Goal: Task Accomplishment & Management: Manage account settings

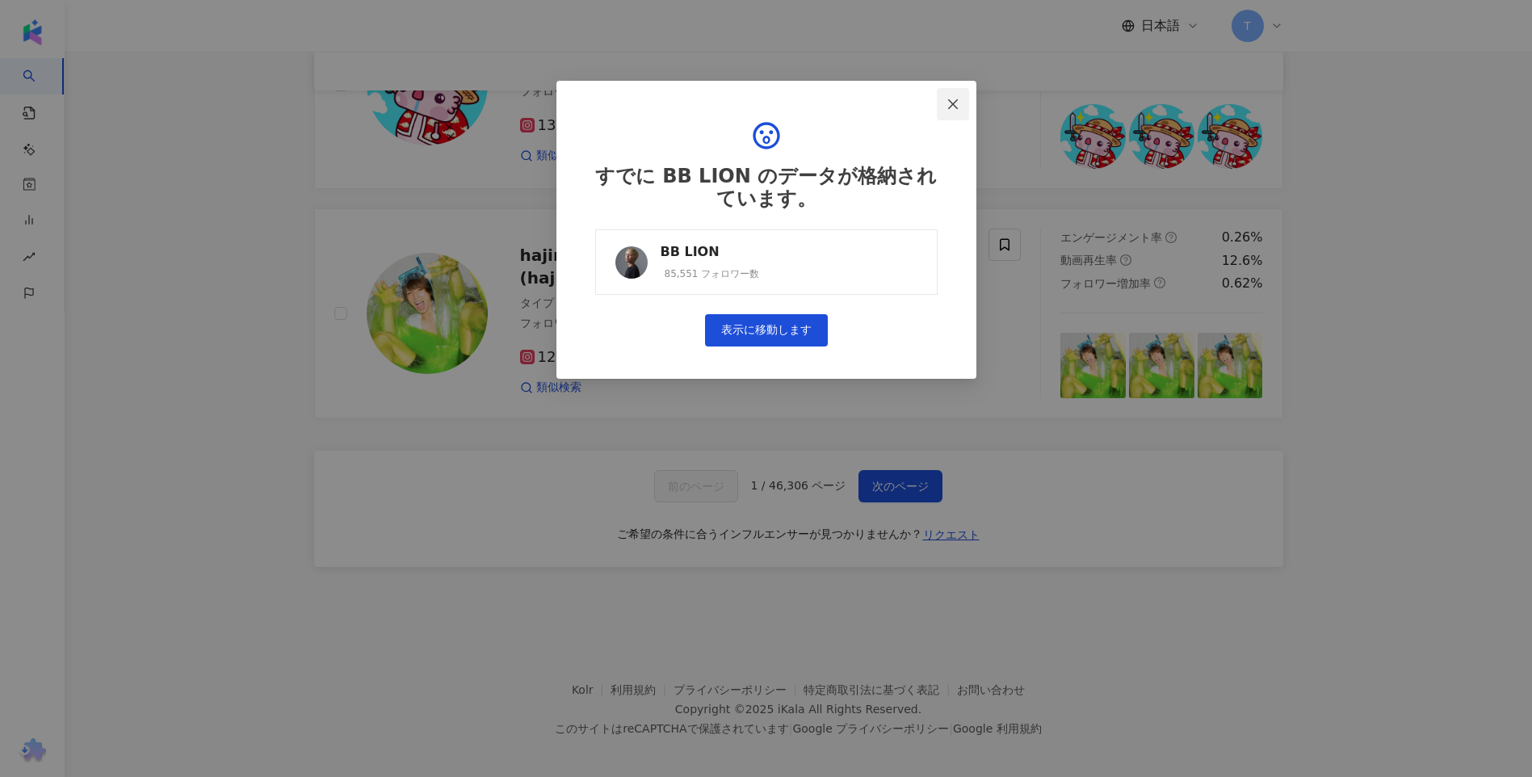
click at [951, 103] on icon "close" at bounding box center [952, 104] width 13 height 13
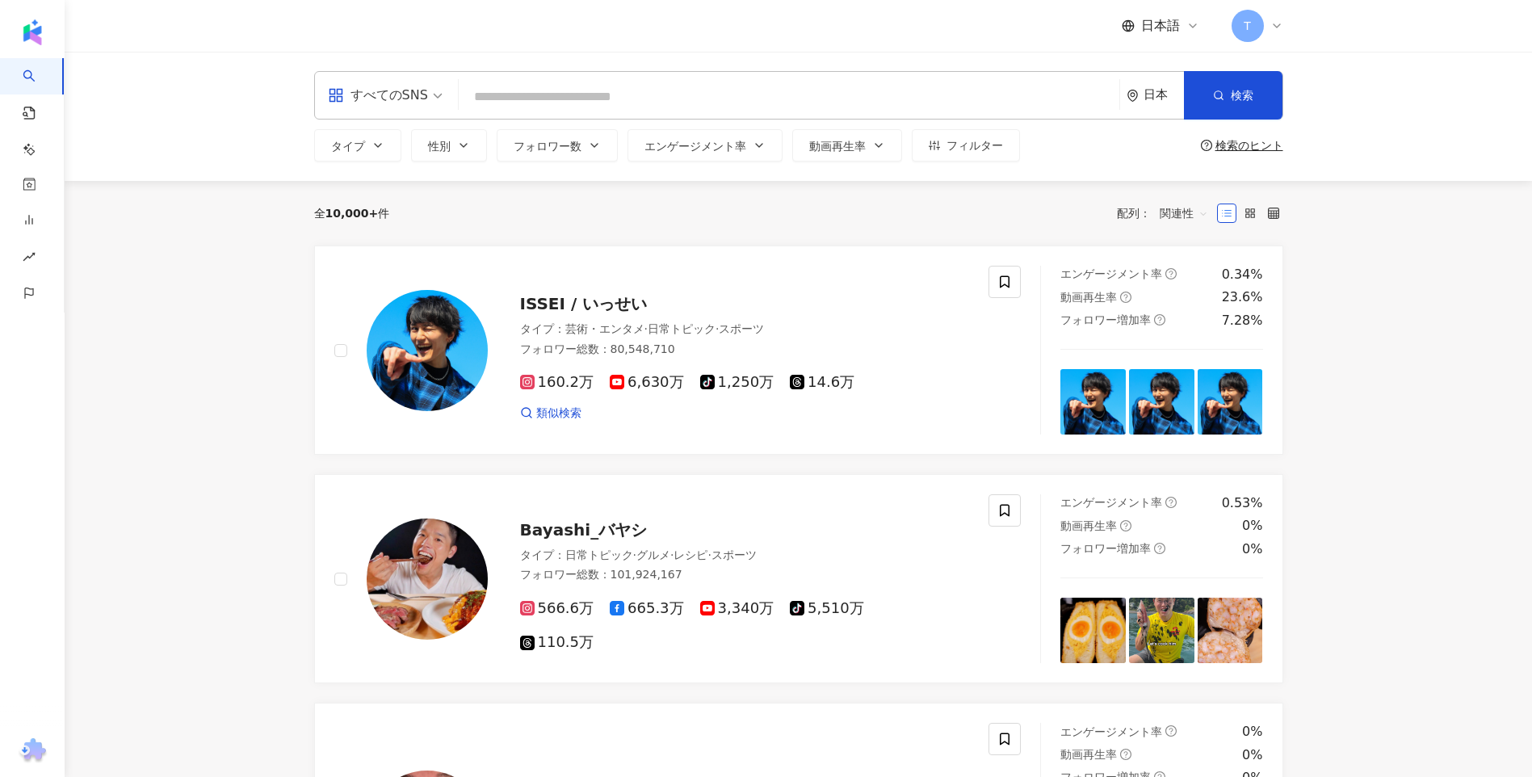
drag, startPoint x: 170, startPoint y: 388, endPoint x: 223, endPoint y: -55, distance: 445.7
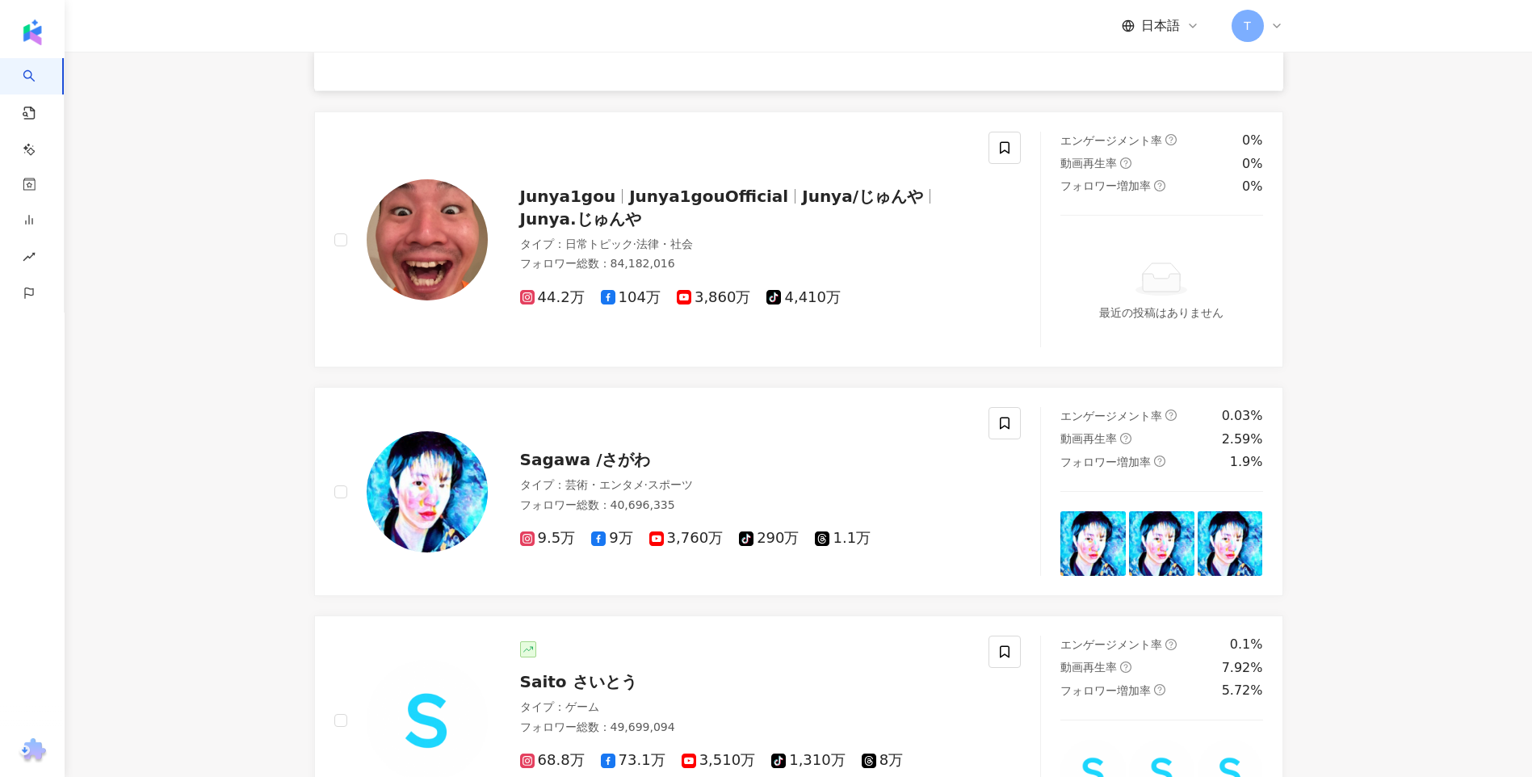
scroll to position [2592, 0]
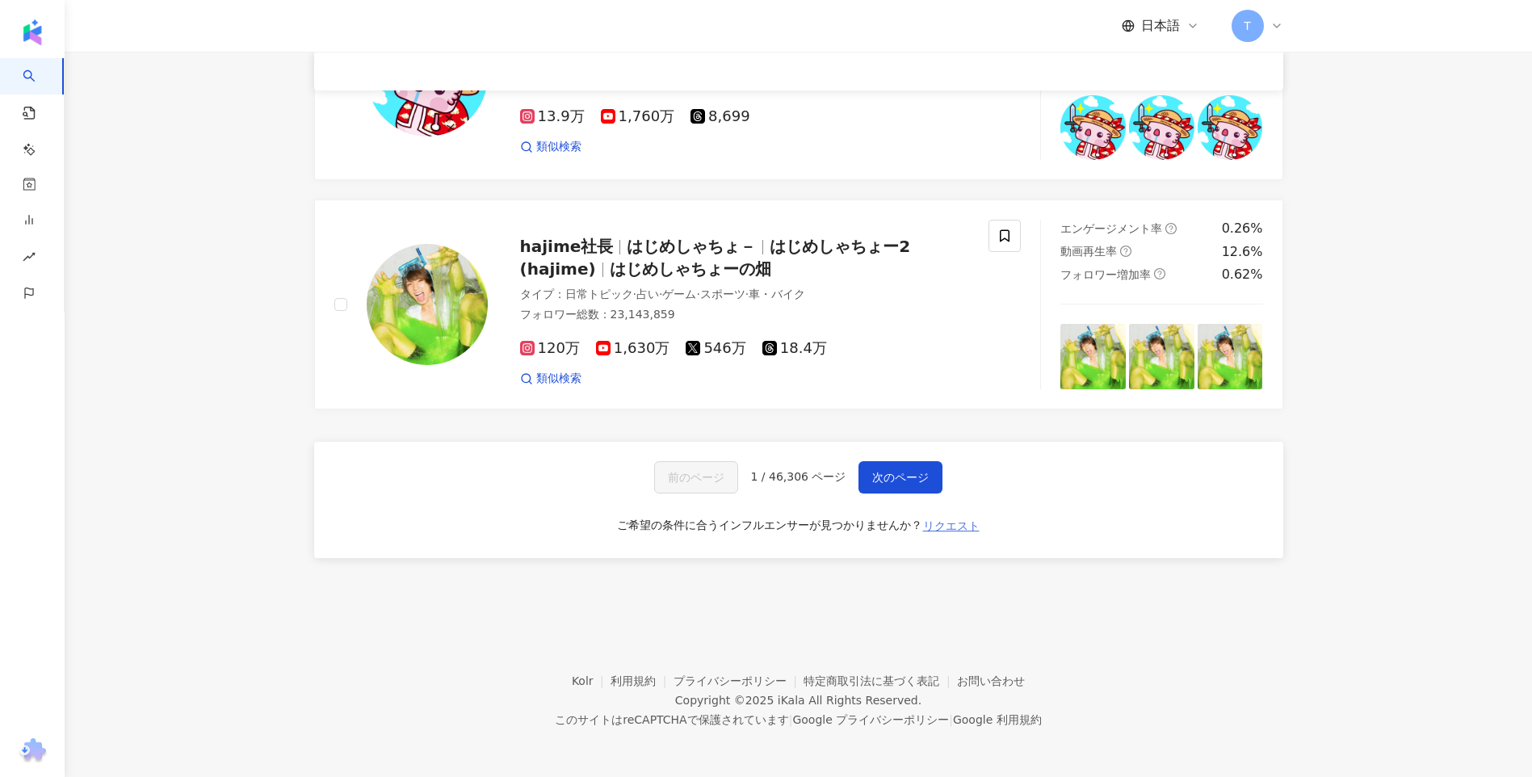
click at [959, 524] on span "リクエスト" at bounding box center [951, 525] width 57 height 13
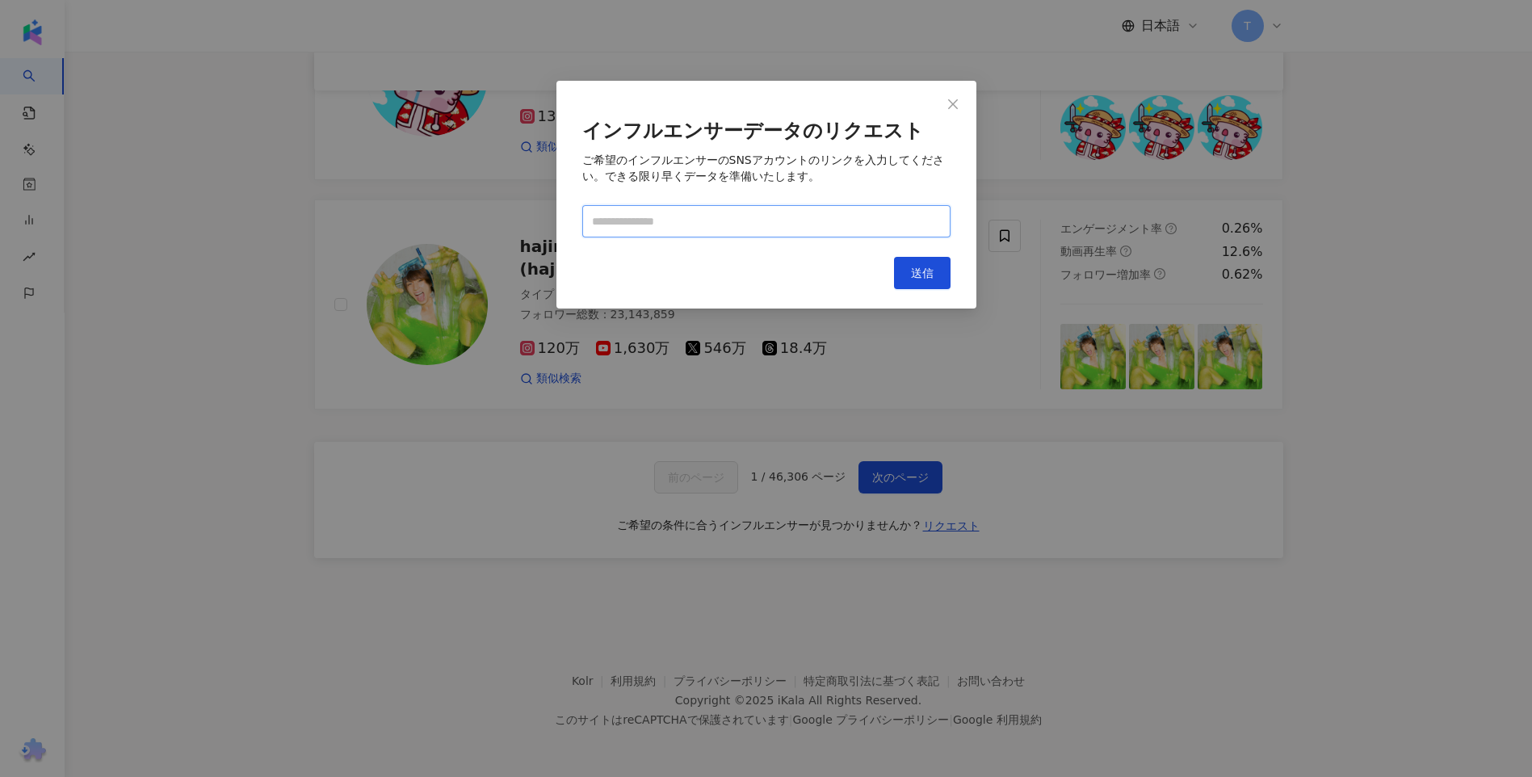
click at [701, 228] on input "text" at bounding box center [766, 221] width 368 height 32
paste input "**********"
type input "**********"
click at [875, 262] on div "キャンセル 送信" at bounding box center [766, 273] width 368 height 32
click at [913, 266] on span "送信" at bounding box center [922, 272] width 23 height 13
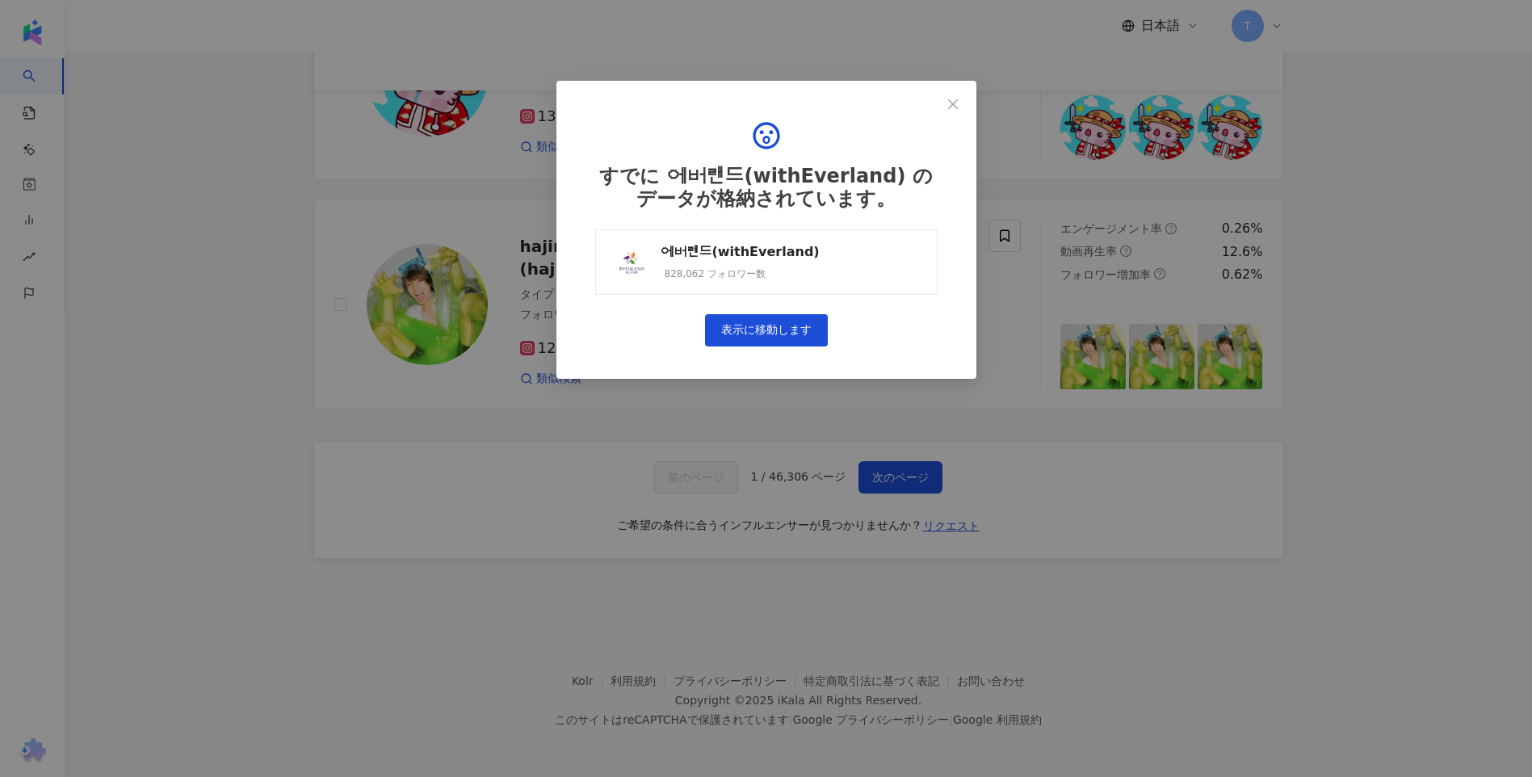
click at [912, 266] on link "에버랜드(withEverland) 828,062 フォロワー数" at bounding box center [766, 261] width 342 height 65
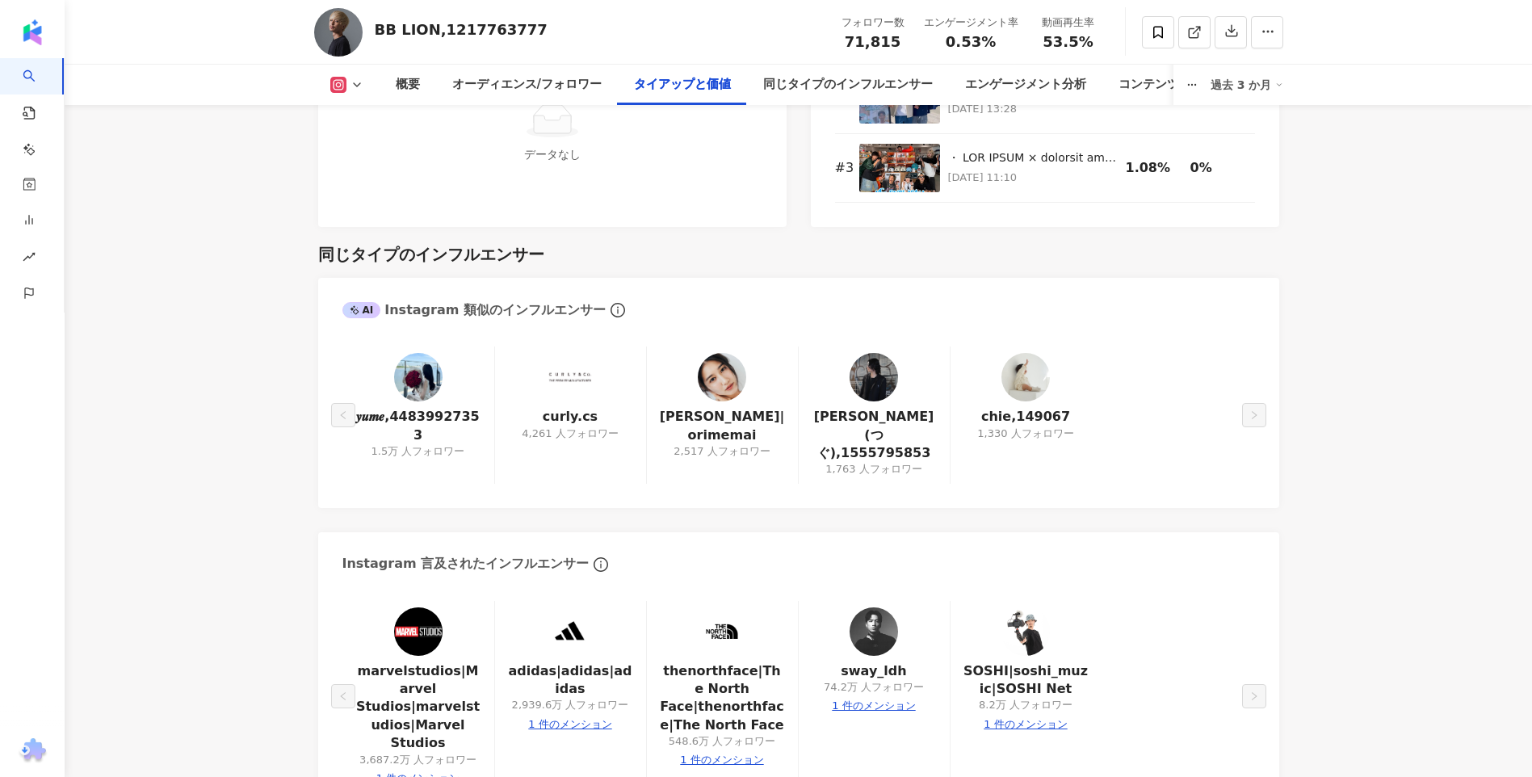
scroll to position [2566, 0]
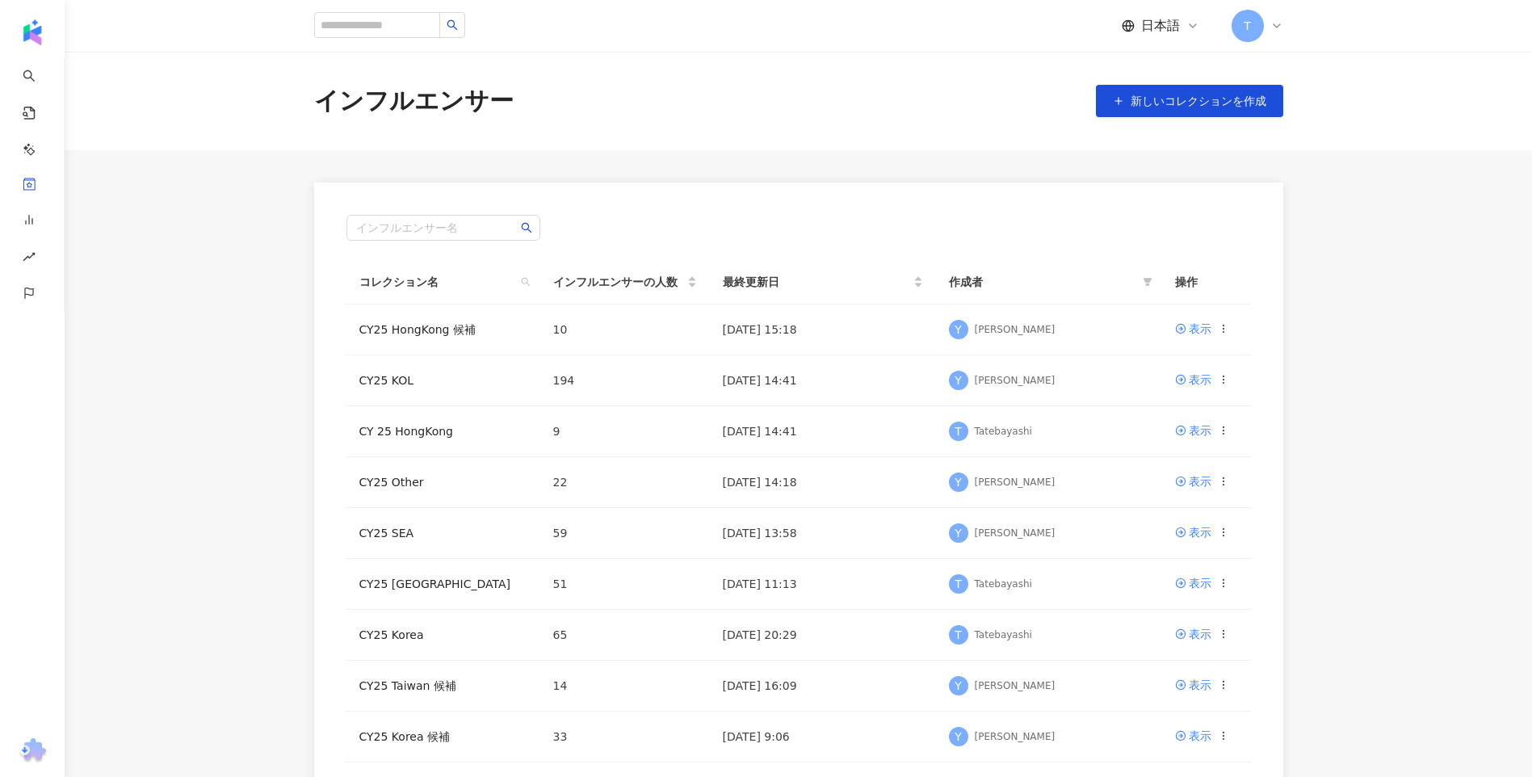
click at [187, 204] on main "インフルエンサー 新しいコレクションを作成 インフルエンサー名 コレクション名 インフルエンサーの人数 最終更新日 作成者 操作 CY25 HongKong …" at bounding box center [798, 475] width 1467 height 846
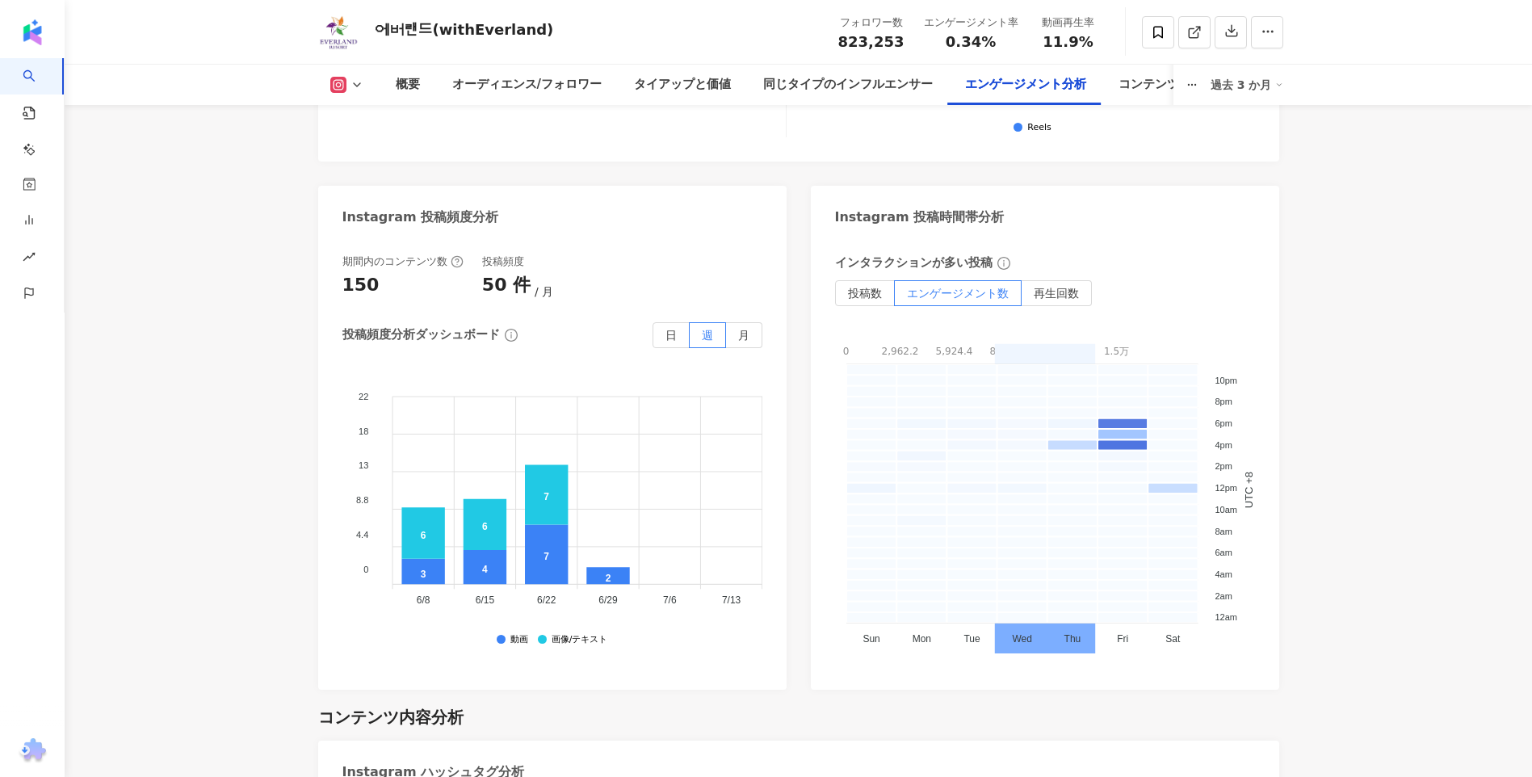
scroll to position [4038, 0]
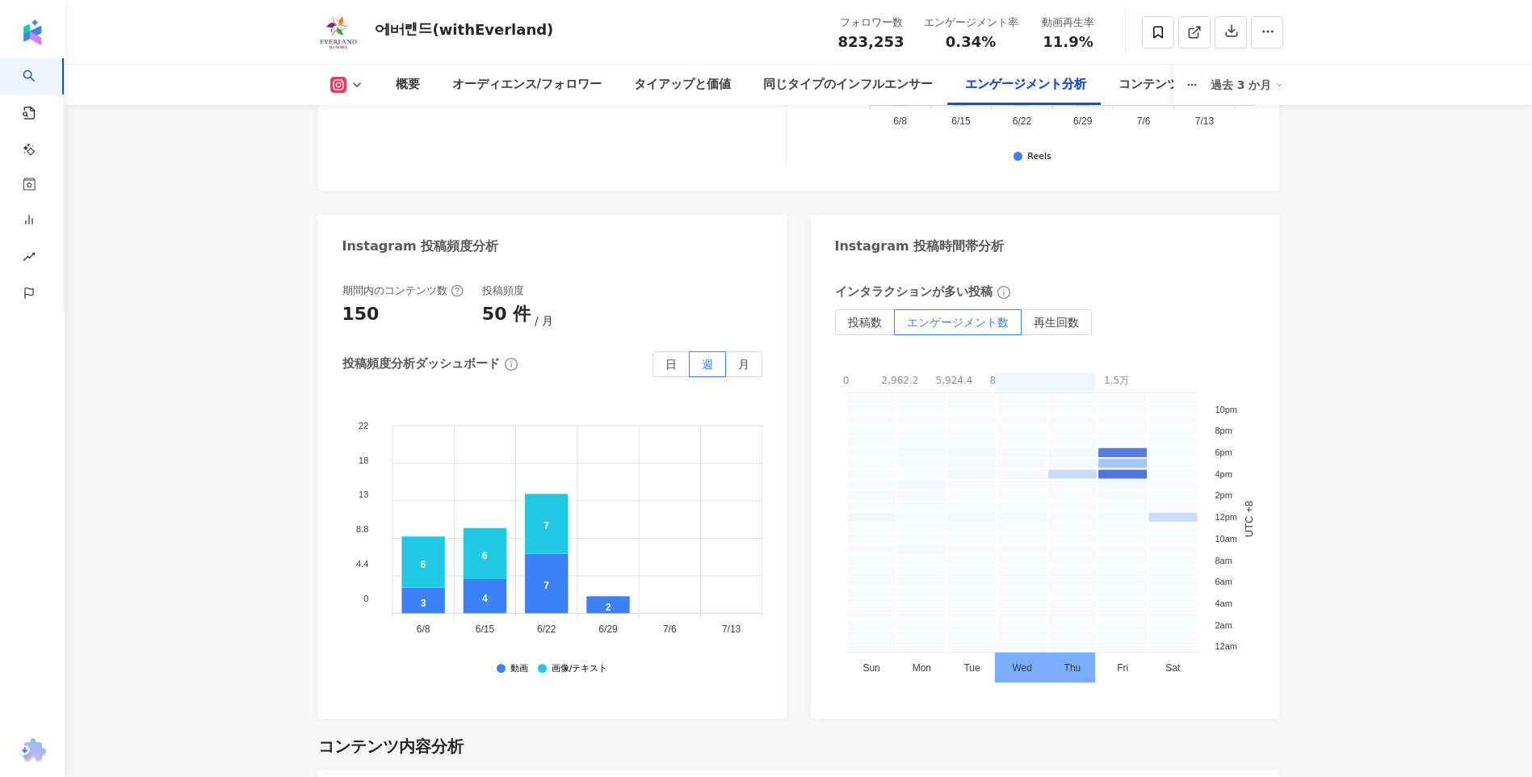
click at [1070, 333] on label "再生回数" at bounding box center [1057, 322] width 70 height 26
click at [963, 317] on span "エンゲージメント数" at bounding box center [958, 322] width 102 height 13
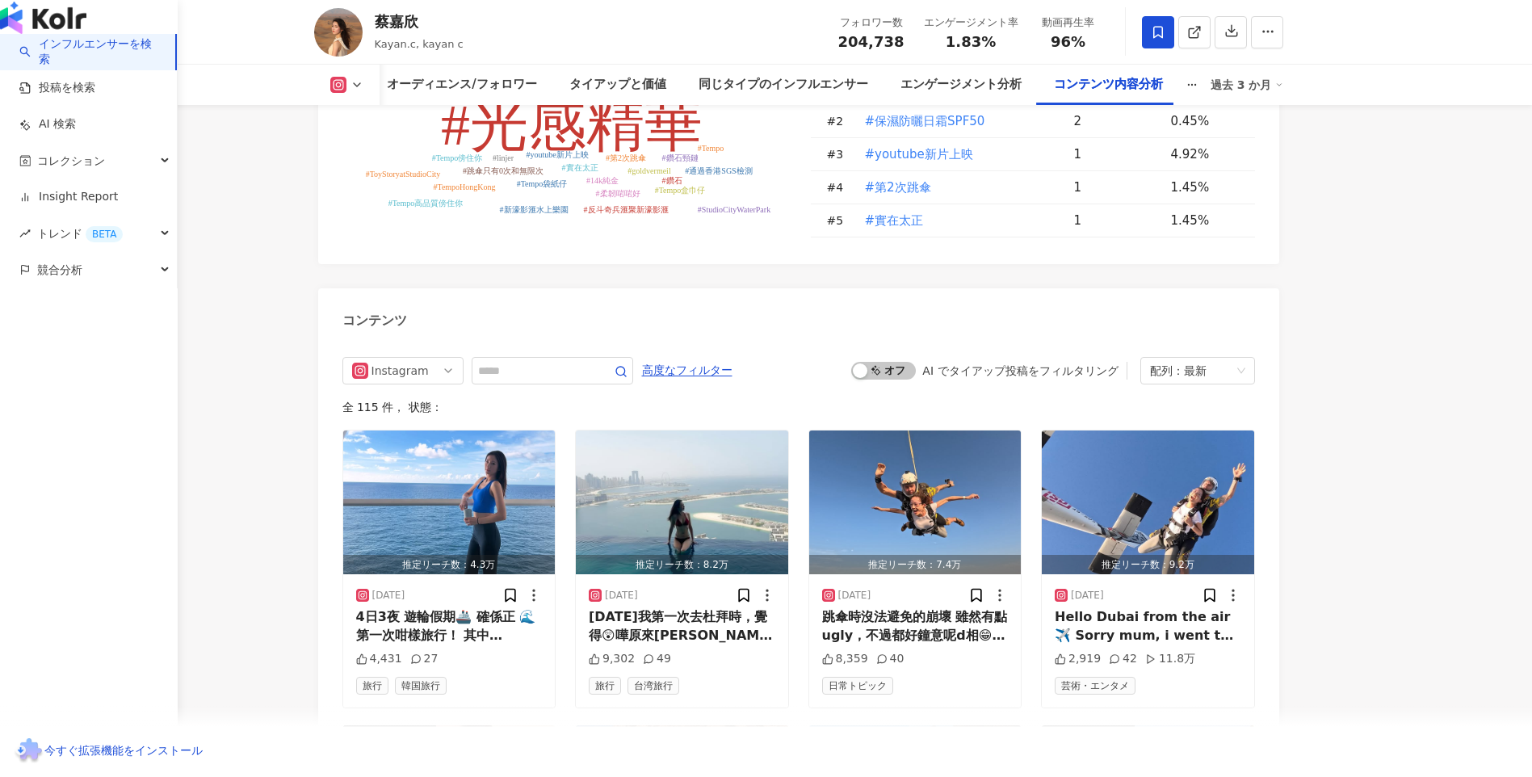
click at [39, 34] on img "button" at bounding box center [43, 18] width 86 height 32
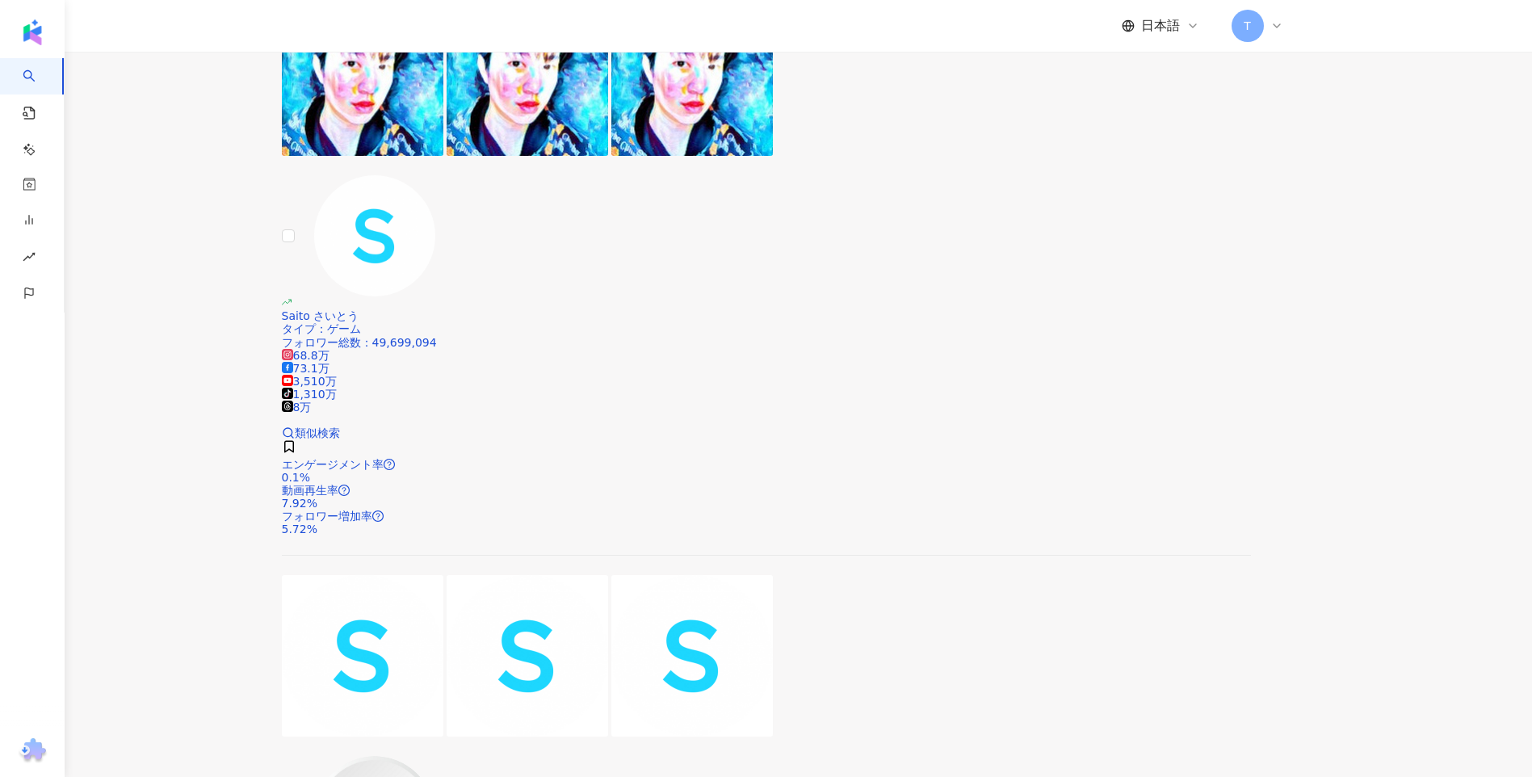
scroll to position [2592, 0]
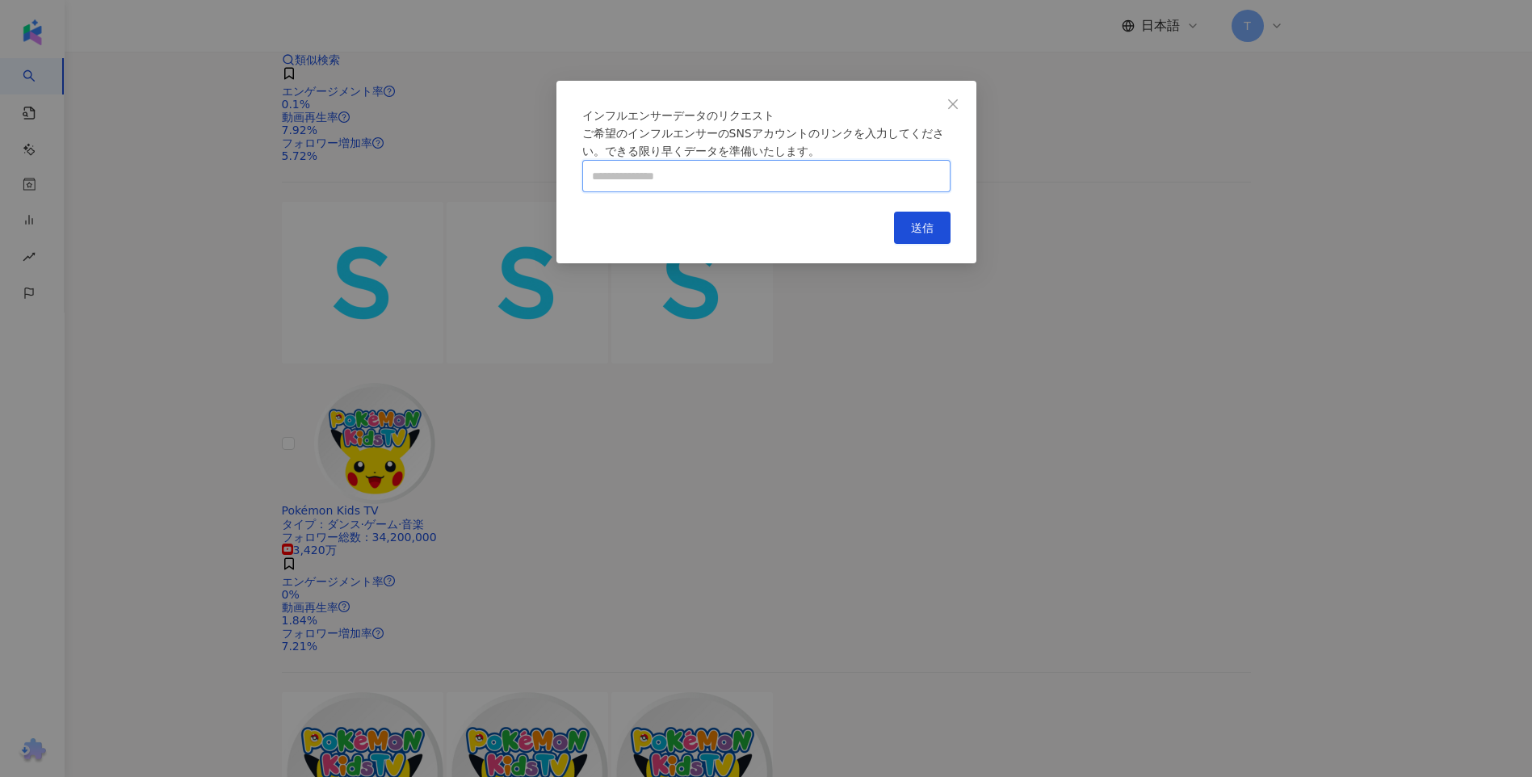
click at [695, 192] on input "text" at bounding box center [766, 176] width 368 height 32
paste input "**********"
type input "**********"
click at [883, 263] on div "**********" at bounding box center [766, 172] width 420 height 183
click at [959, 262] on div "**********" at bounding box center [766, 172] width 420 height 183
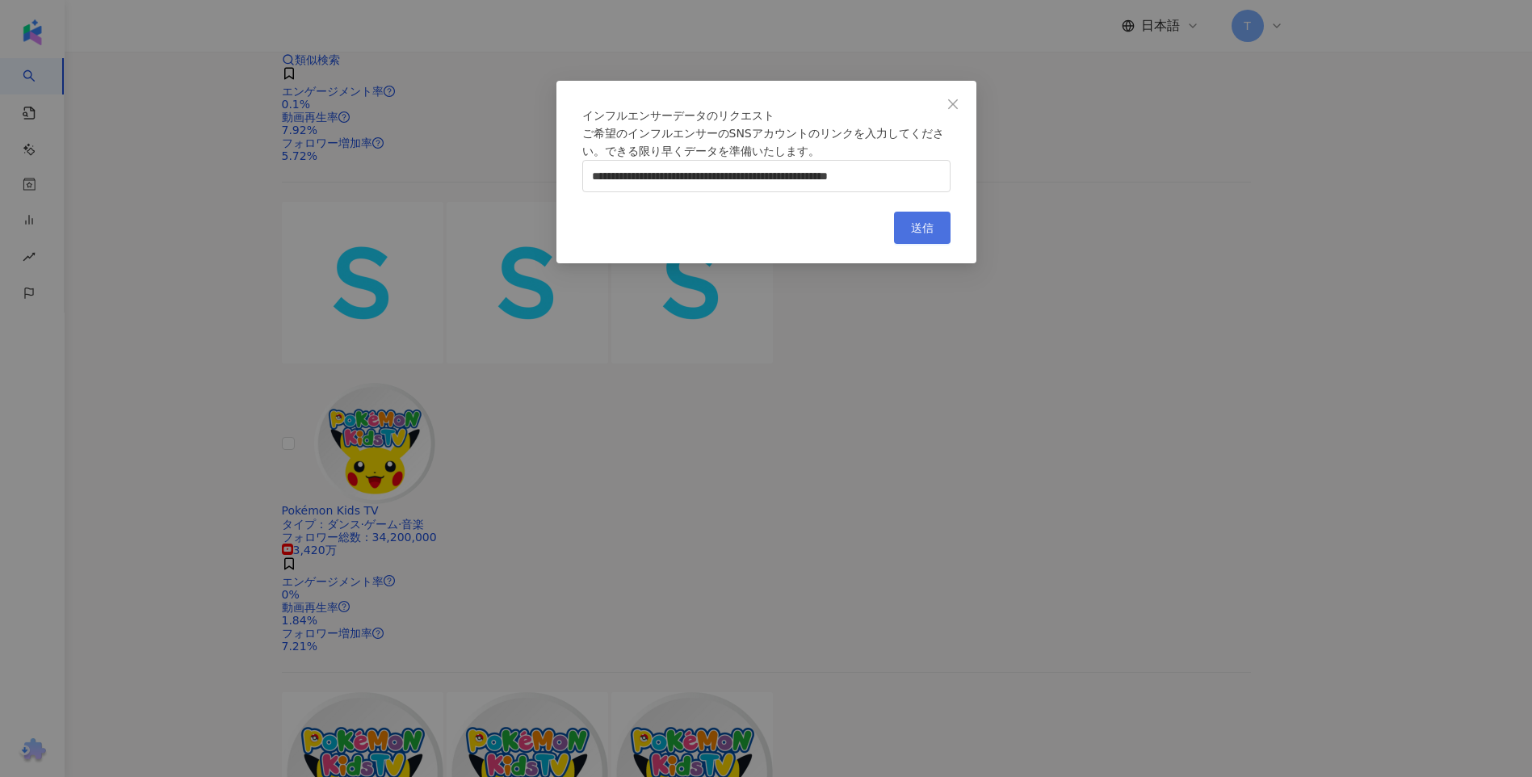
click at [930, 234] on span "送信" at bounding box center [922, 227] width 23 height 13
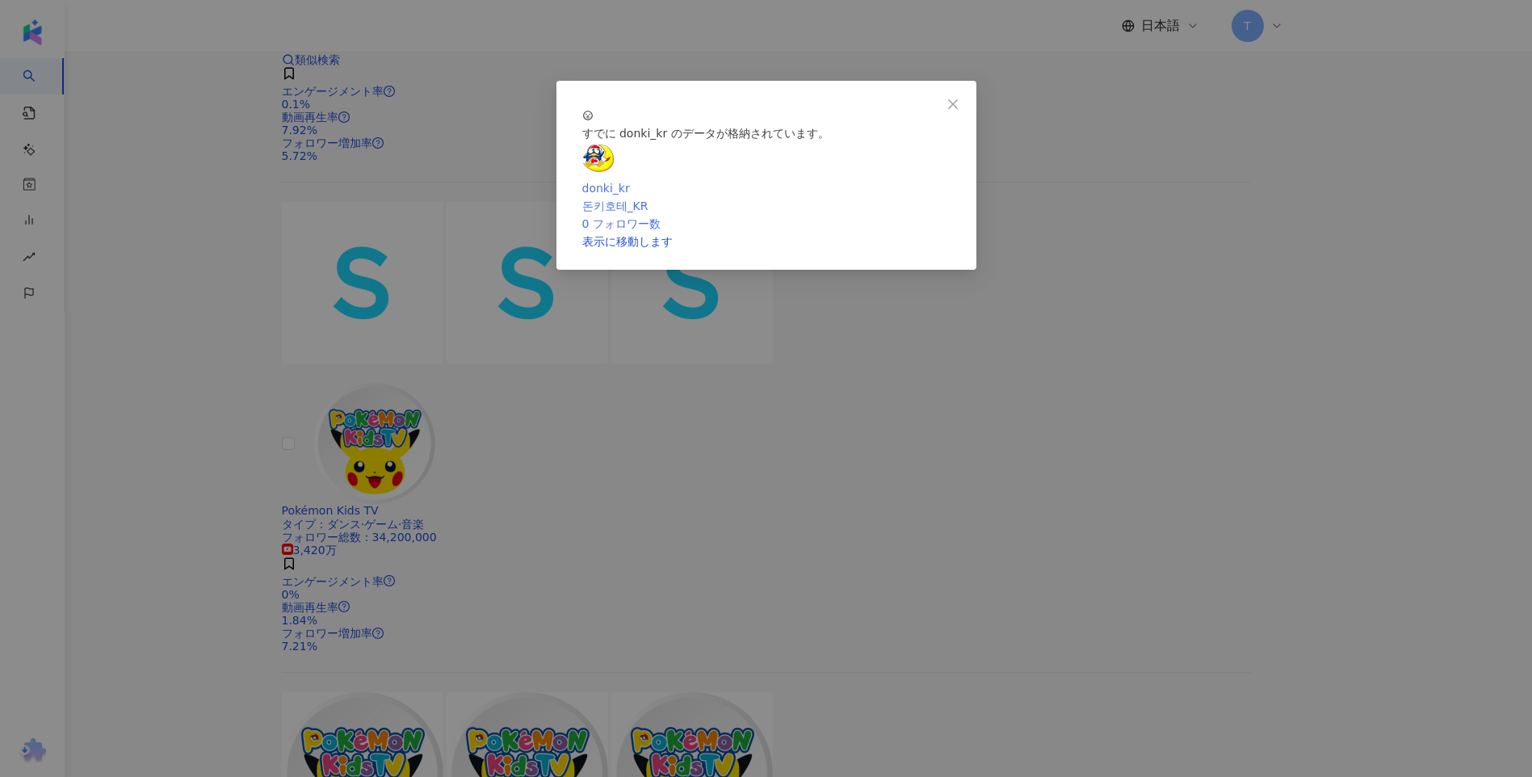
click at [818, 233] on link "donki_kr 돈키호테_KR 0 フォロワー数" at bounding box center [766, 198] width 368 height 69
click at [946, 107] on icon "close" at bounding box center [952, 104] width 13 height 13
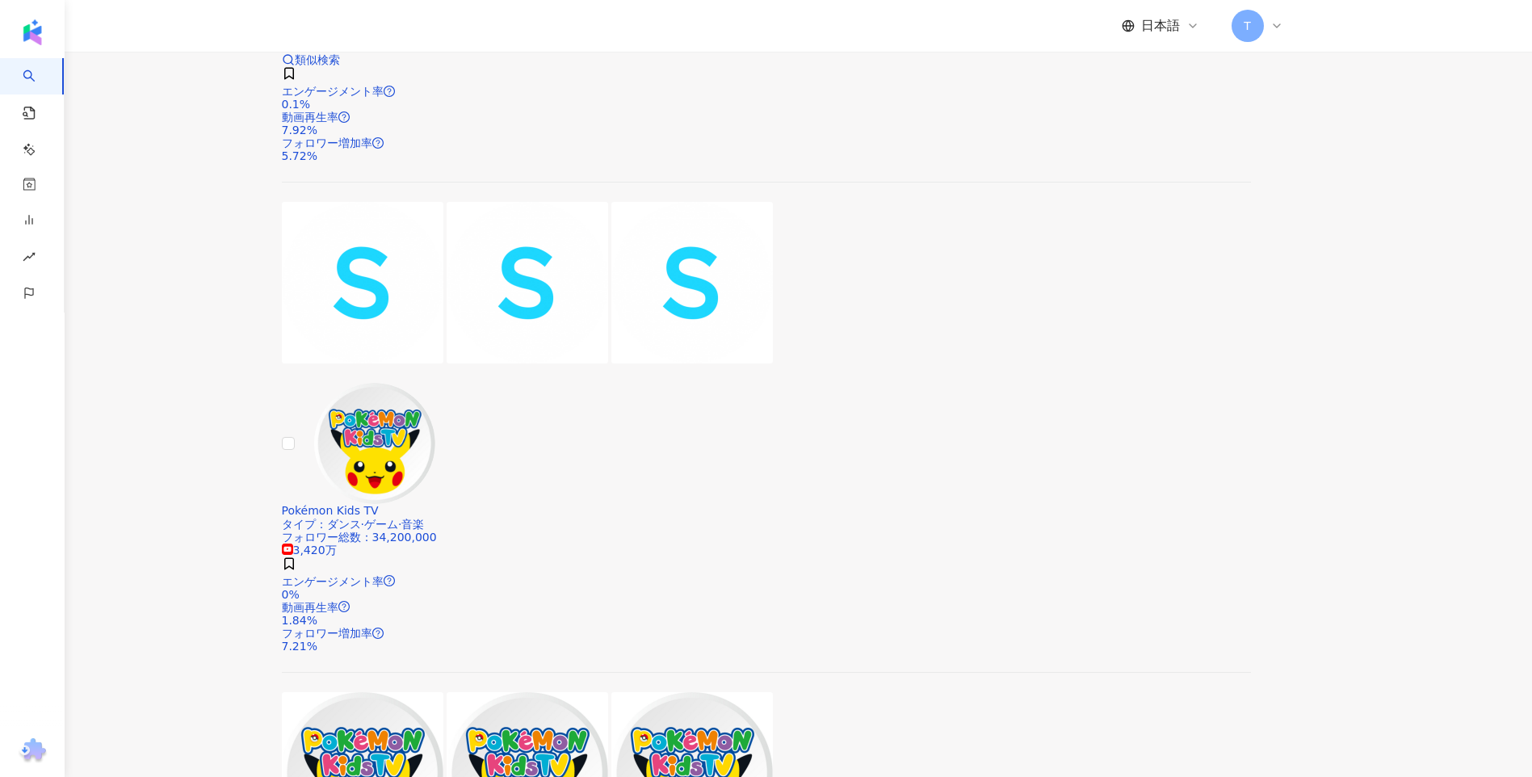
drag, startPoint x: 1232, startPoint y: 370, endPoint x: 1265, endPoint y: -41, distance: 412.5
click at [1274, 25] on icon at bounding box center [1277, 25] width 6 height 3
click at [1296, 81] on div "Tatebayashiのワークスペース" at bounding box center [1313, 90] width 157 height 18
click at [1338, 126] on link "ワークスペース" at bounding box center [1303, 132] width 79 height 13
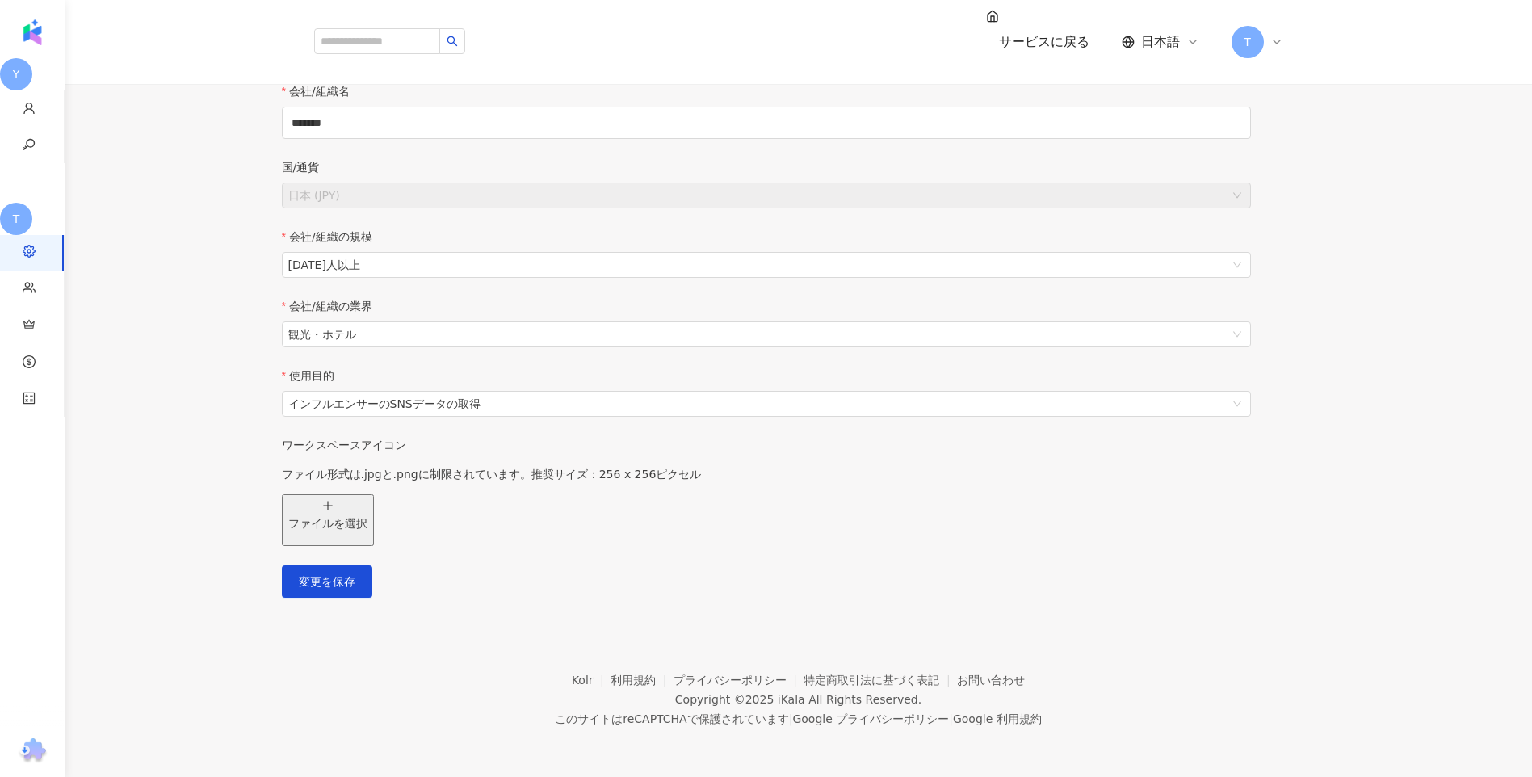
click at [1265, 28] on div "T" at bounding box center [1258, 42] width 52 height 32
click at [1332, 137] on link "ワークスペース" at bounding box center [1303, 132] width 79 height 13
click at [1269, 43] on div "サービスに戻る 日本語 T" at bounding box center [798, 42] width 969 height 84
drag, startPoint x: 1257, startPoint y: 28, endPoint x: 1258, endPoint y: 39, distance: 10.6
click at [1256, 31] on span "T" at bounding box center [1248, 42] width 32 height 32
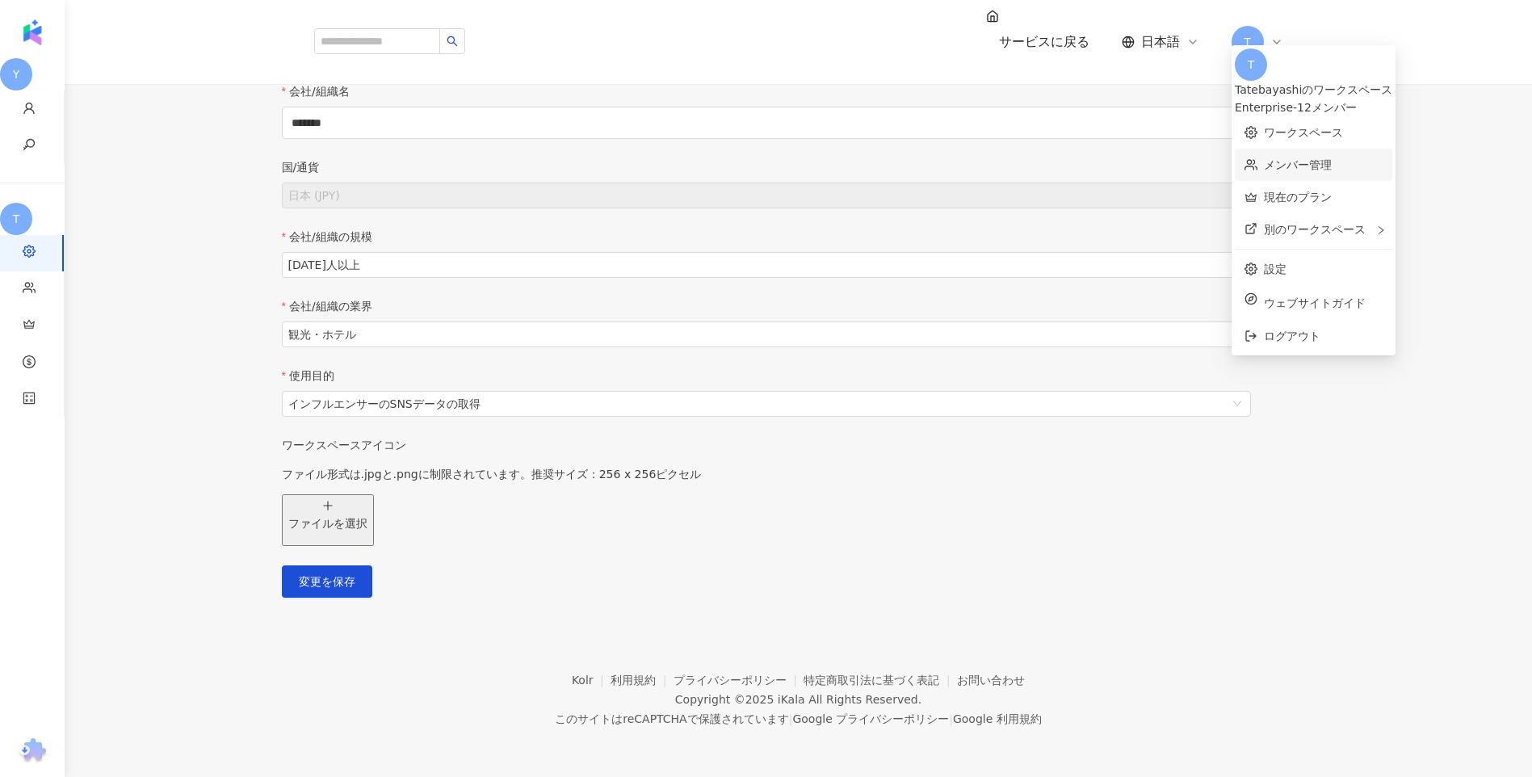
click at [1308, 158] on link "メンバー管理" at bounding box center [1298, 164] width 68 height 13
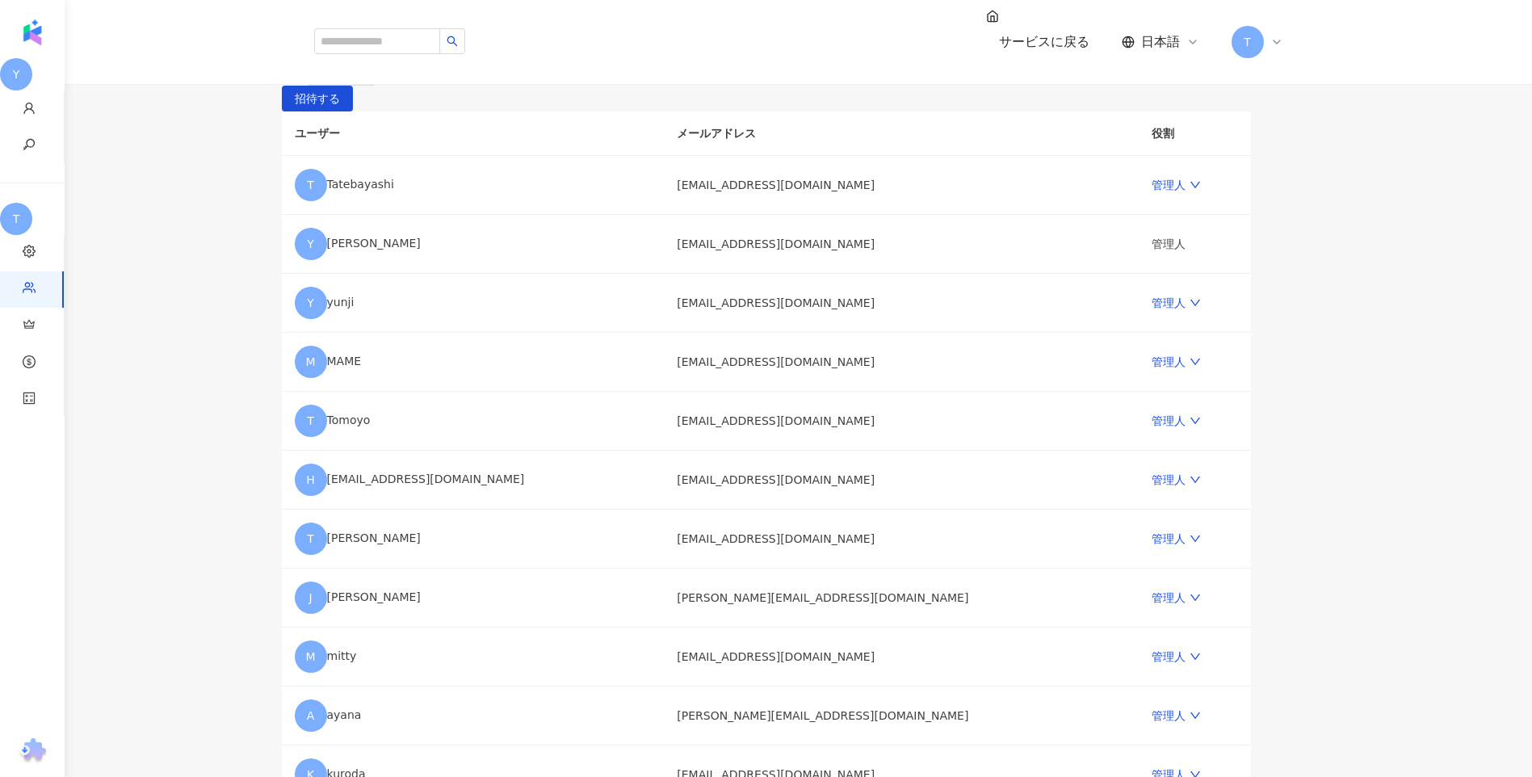
click at [289, 78] on div at bounding box center [287, 71] width 4 height 12
drag, startPoint x: 543, startPoint y: 279, endPoint x: 476, endPoint y: 289, distance: 67.8
click at [289, 78] on div at bounding box center [287, 71] width 4 height 12
paste input "**********"
click at [487, 85] on span "管理人" at bounding box center [463, 72] width 48 height 26
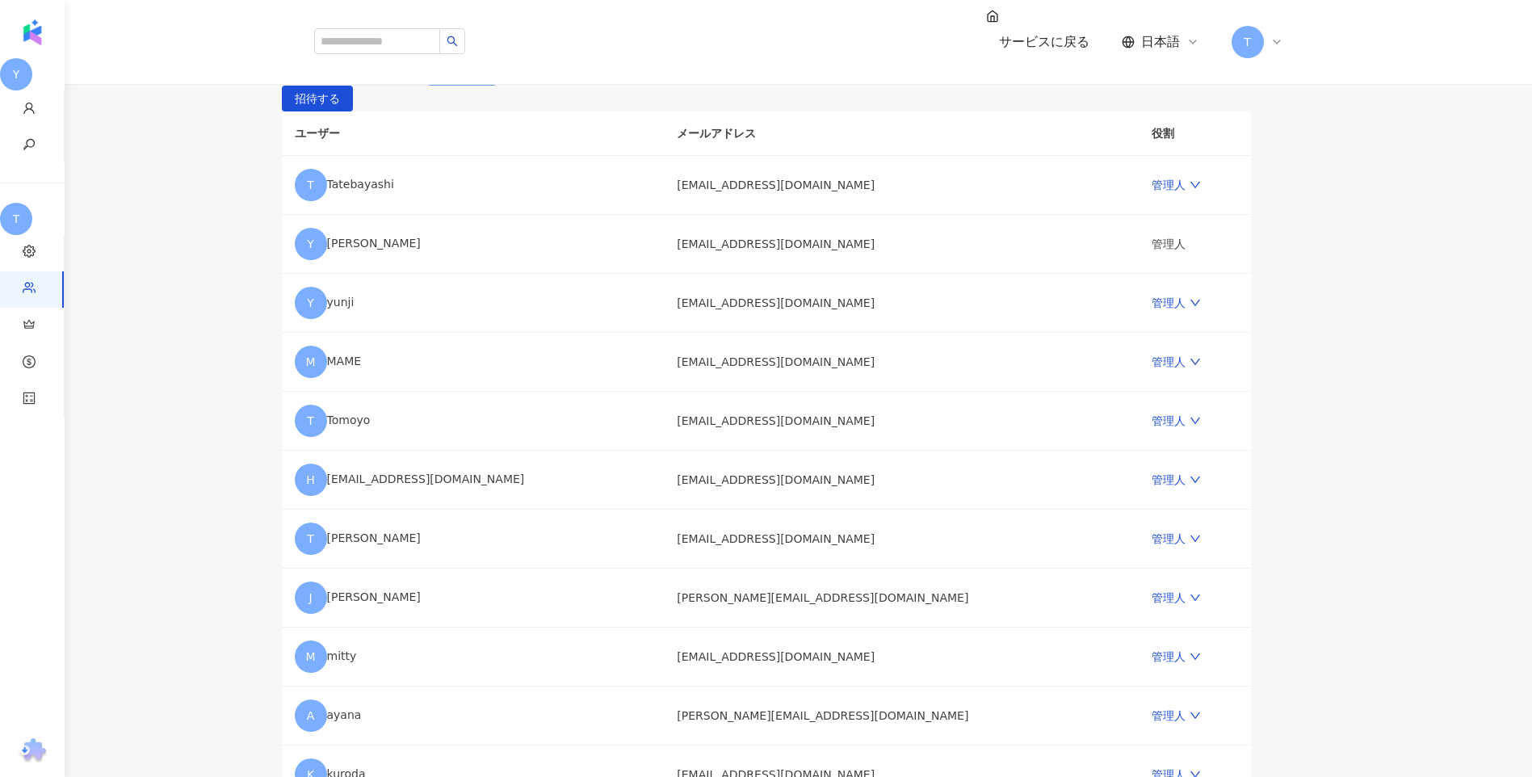
type input "**********"
click at [682, 85] on span "管理人" at bounding box center [658, 72] width 48 height 26
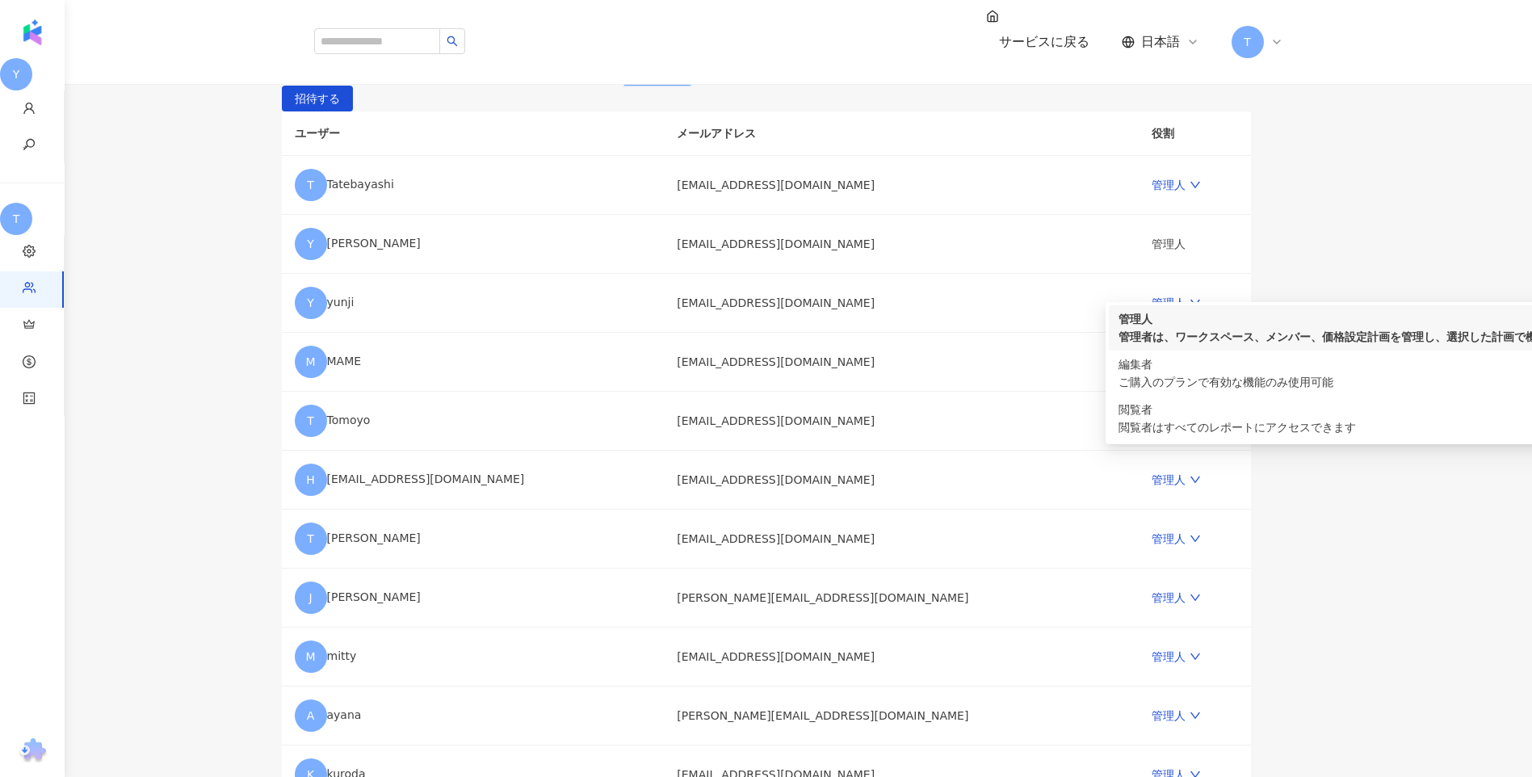
click at [682, 85] on span "管理人" at bounding box center [658, 72] width 48 height 26
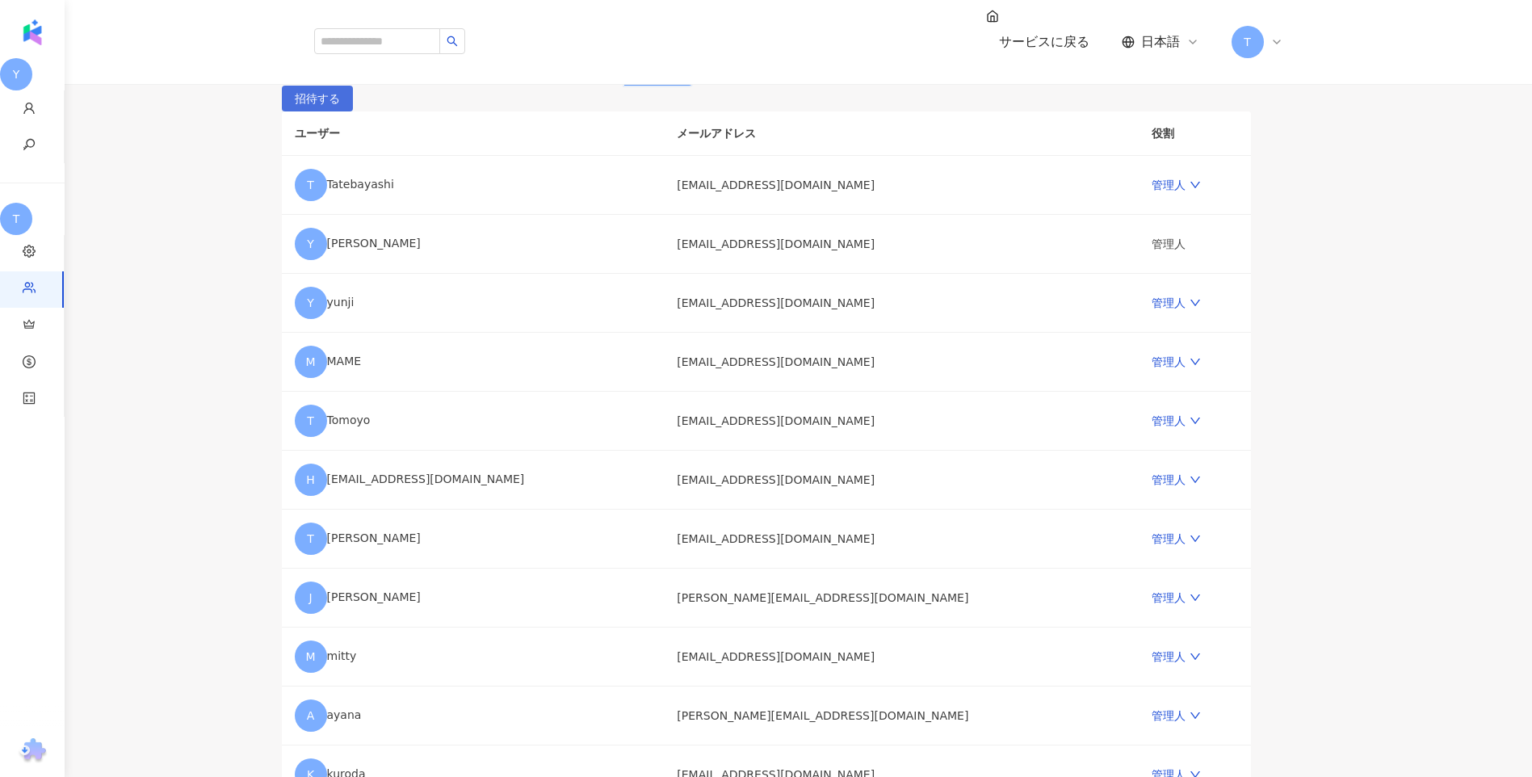
click at [340, 112] on span "招待する" at bounding box center [317, 99] width 45 height 26
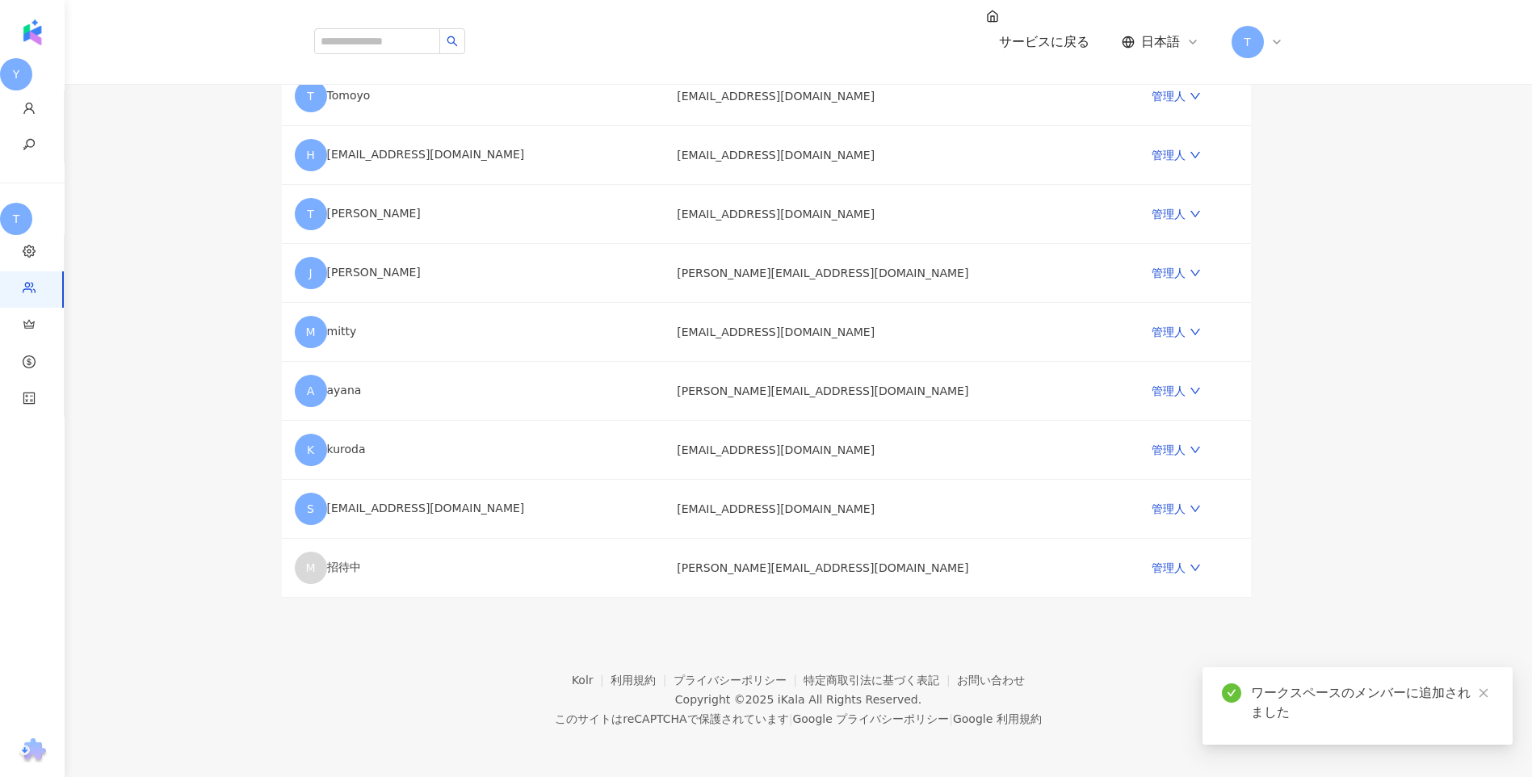
scroll to position [577, 0]
click at [596, 612] on footer "Kolr 利用規約 プライバシーポリシー 特定商取引法に基づく表記 お問い合わせ Copyright © 2025 iKala All Rights Rese…" at bounding box center [798, 687] width 1467 height 179
click at [1488, 697] on icon "close" at bounding box center [1483, 692] width 11 height 11
click at [1400, 483] on main "メンバー管理 メンバーを招待する メンバー数上限：20 ｜ メンバー枠残り：7 メンバー数上限を引き上げますか？私たちにご連絡ください。 1つ以上のメールアド…" at bounding box center [766, 136] width 1532 height 922
click at [1371, 484] on main "メンバー管理 メンバーを招待する メンバー数上限：20 ｜ メンバー枠残り：7 メンバー数上限を引き上げますか？私たちにご連絡ください。 1つ以上のメールアド…" at bounding box center [766, 136] width 1532 height 922
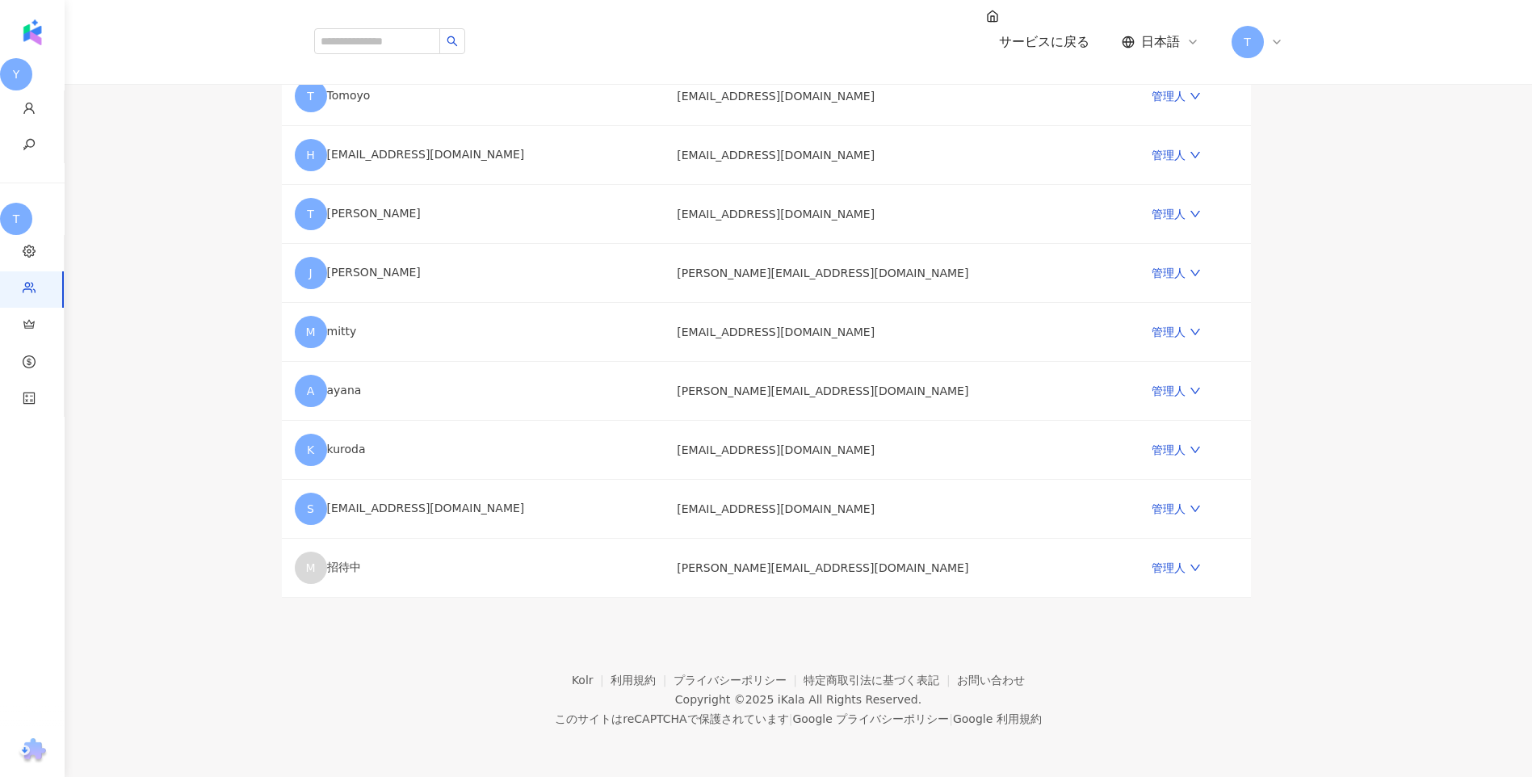
click at [1381, 224] on main "メンバー管理 メンバーを招待する メンバー数上限：20 ｜ メンバー枠残り：7 メンバー数上限を引き上げますか？私たちにご連絡ください。 1つ以上のメールアド…" at bounding box center [766, 136] width 1532 height 922
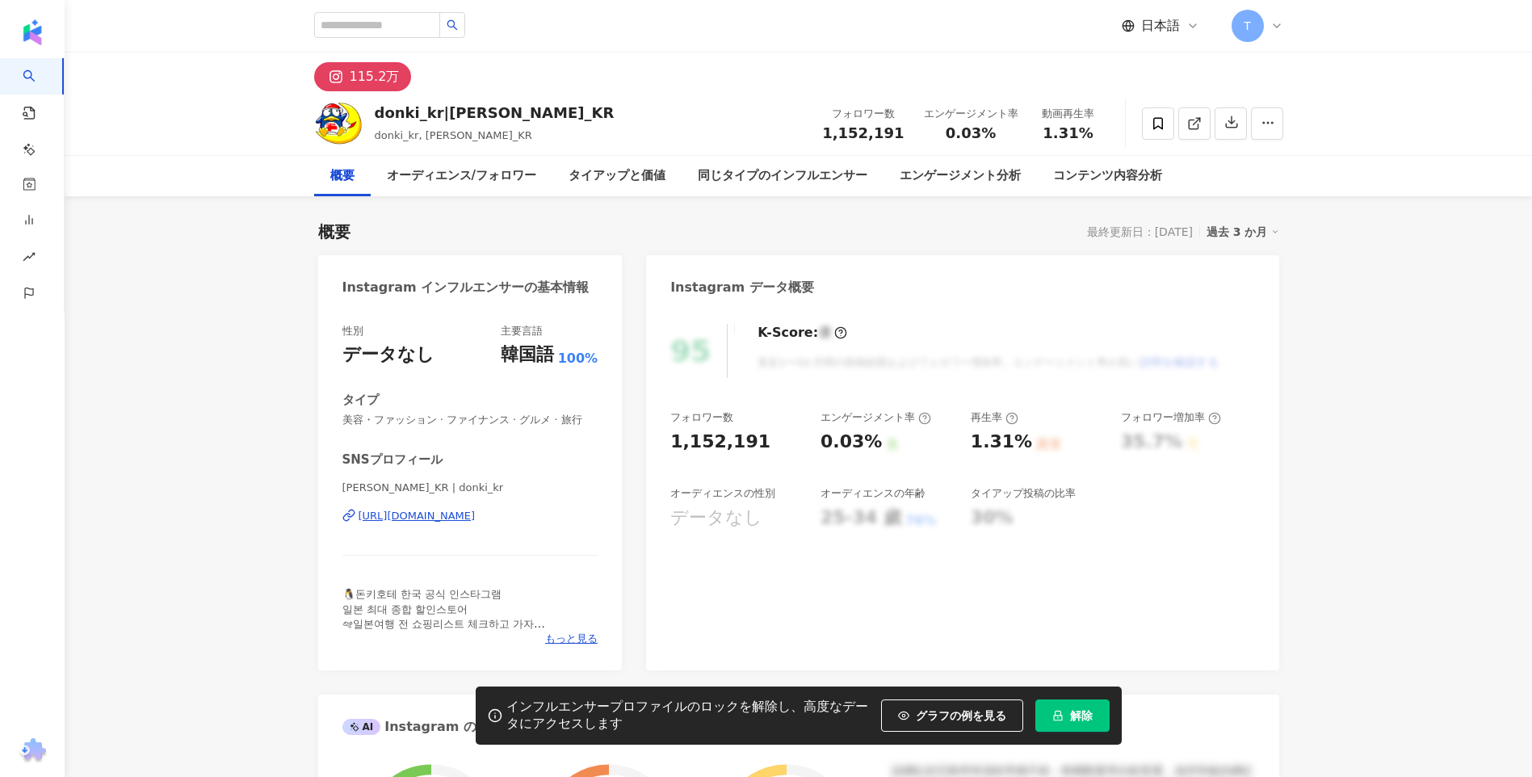
click at [1068, 707] on button "解除" at bounding box center [1072, 715] width 74 height 32
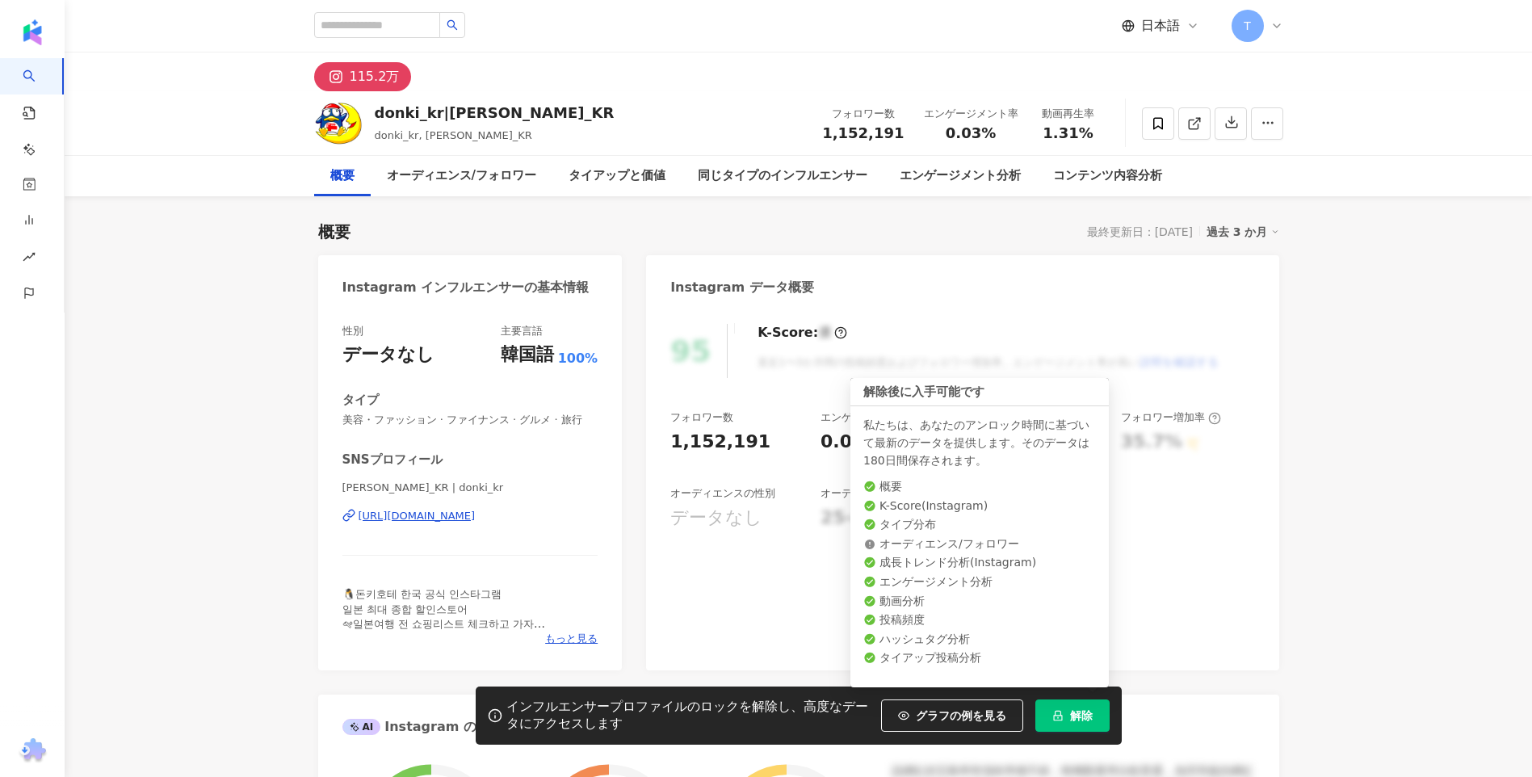
click at [1084, 713] on span "解除" at bounding box center [1081, 715] width 23 height 13
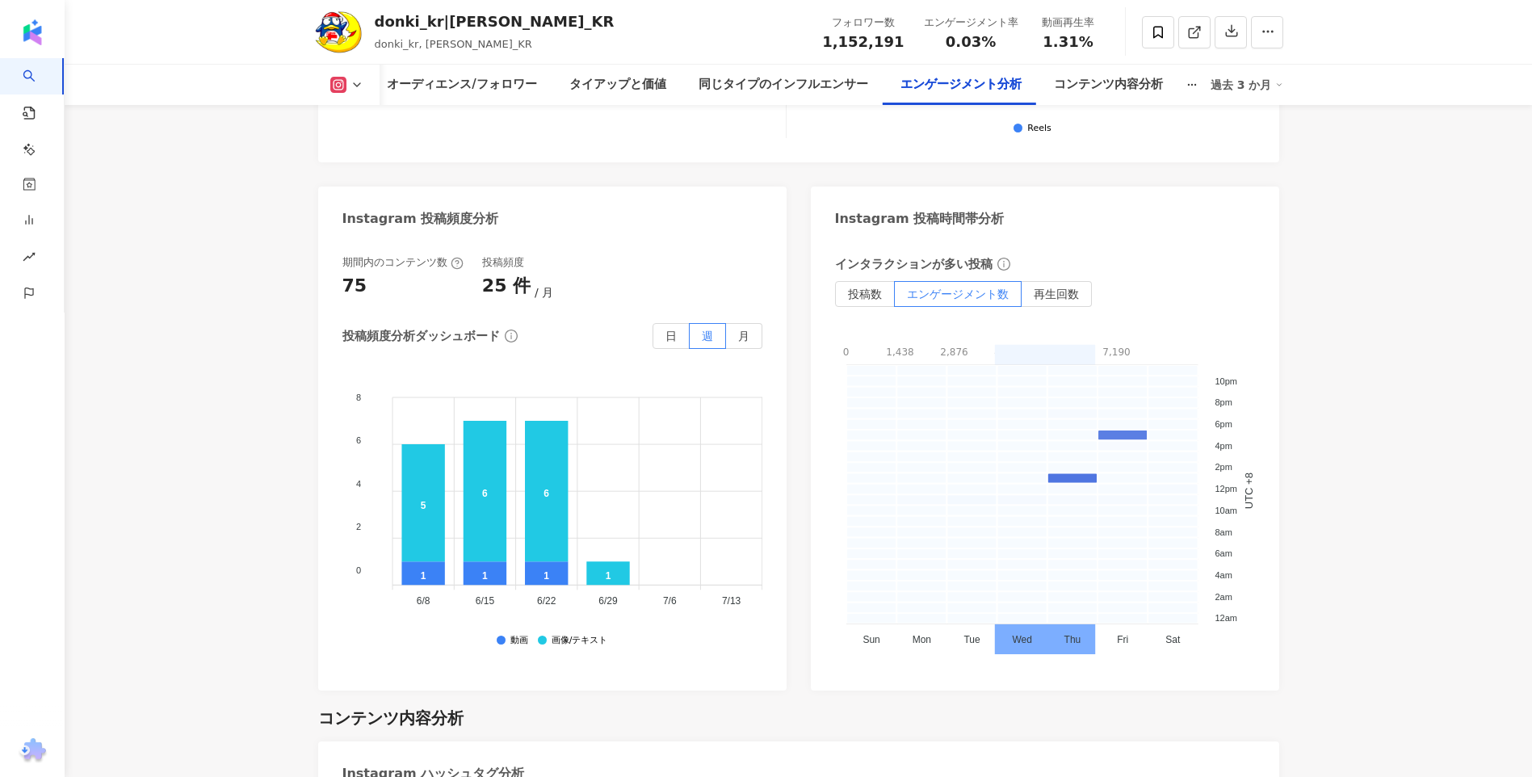
scroll to position [3796, 0]
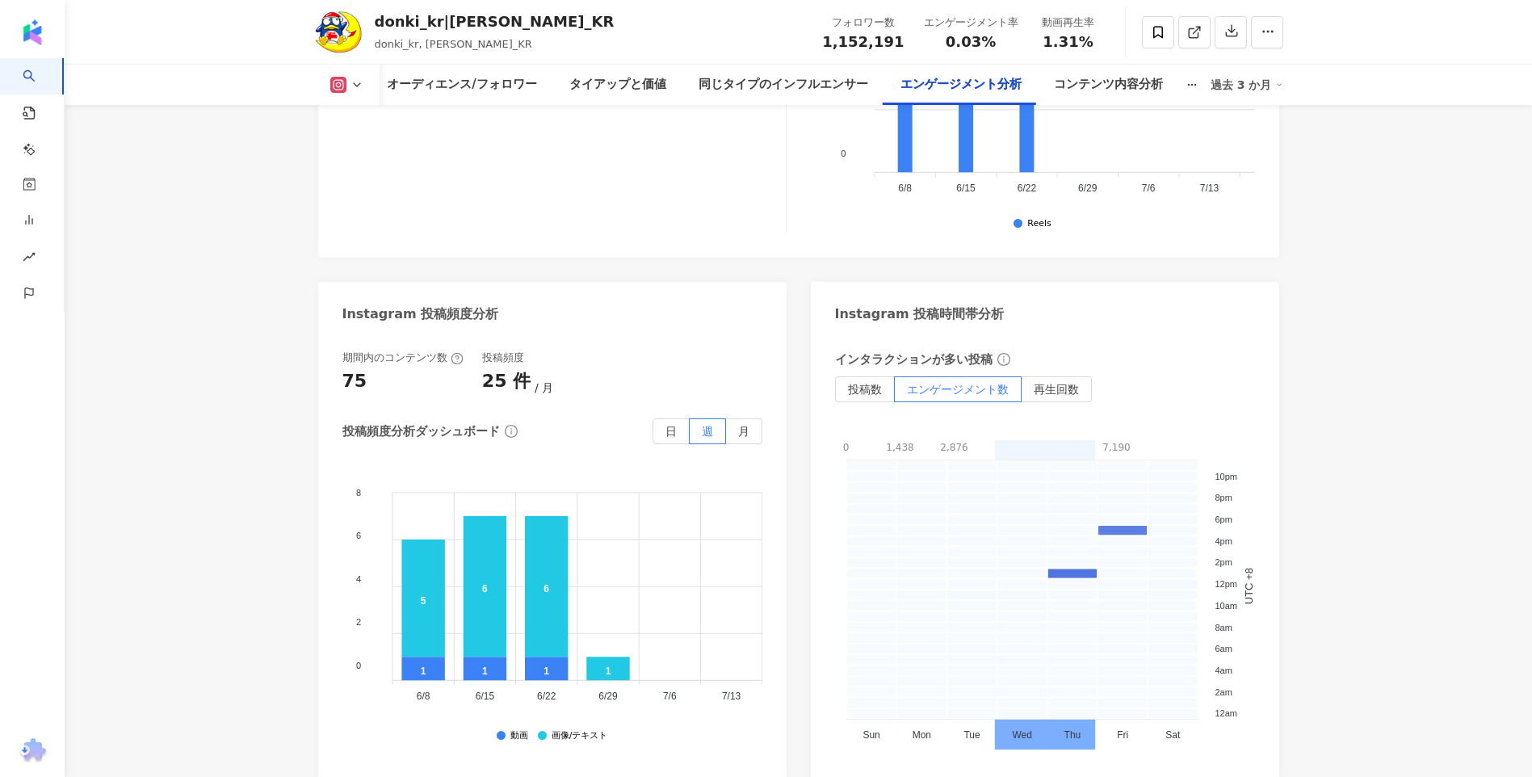
click at [1064, 396] on span "再生回数" at bounding box center [1056, 389] width 45 height 13
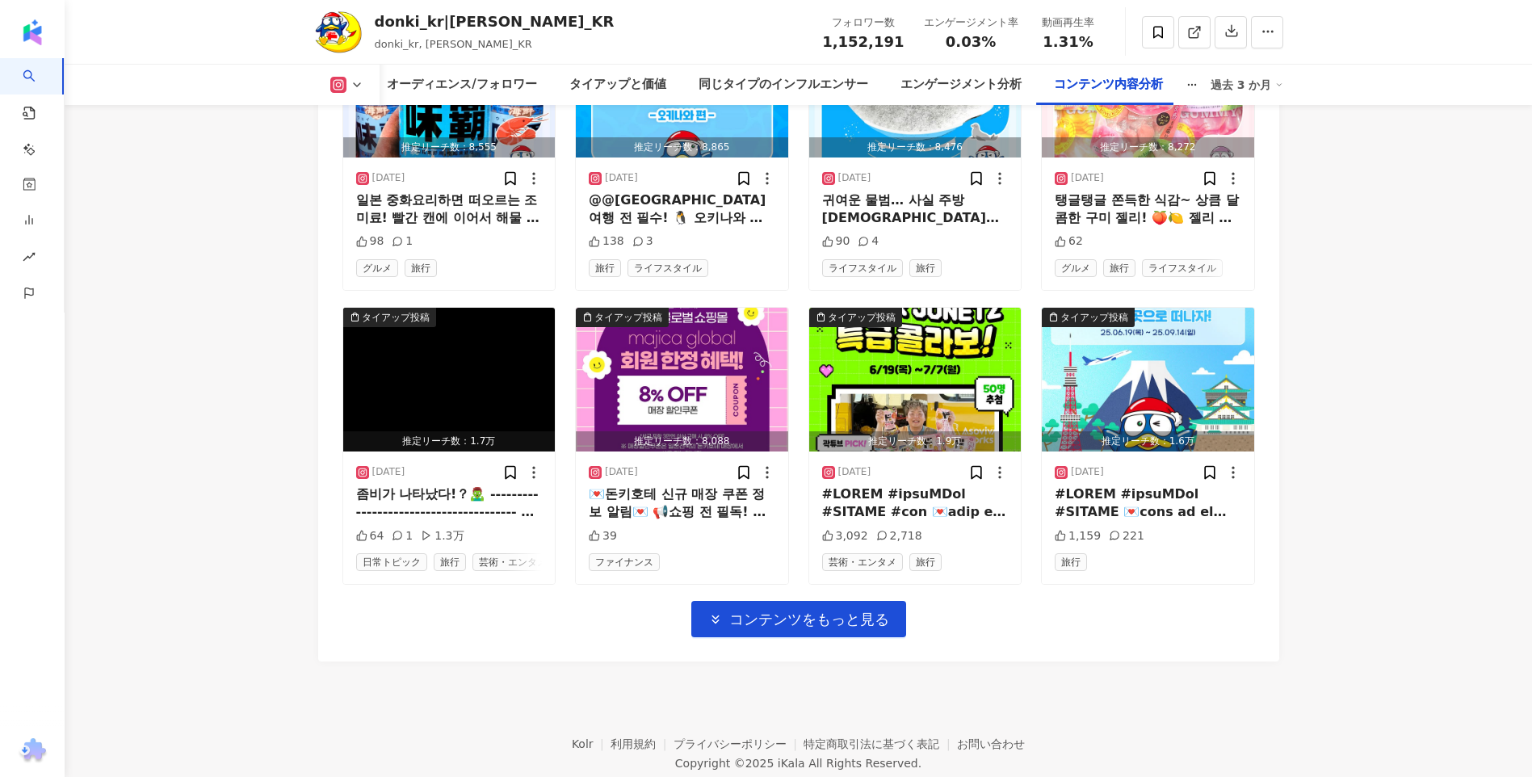
scroll to position [5437, 0]
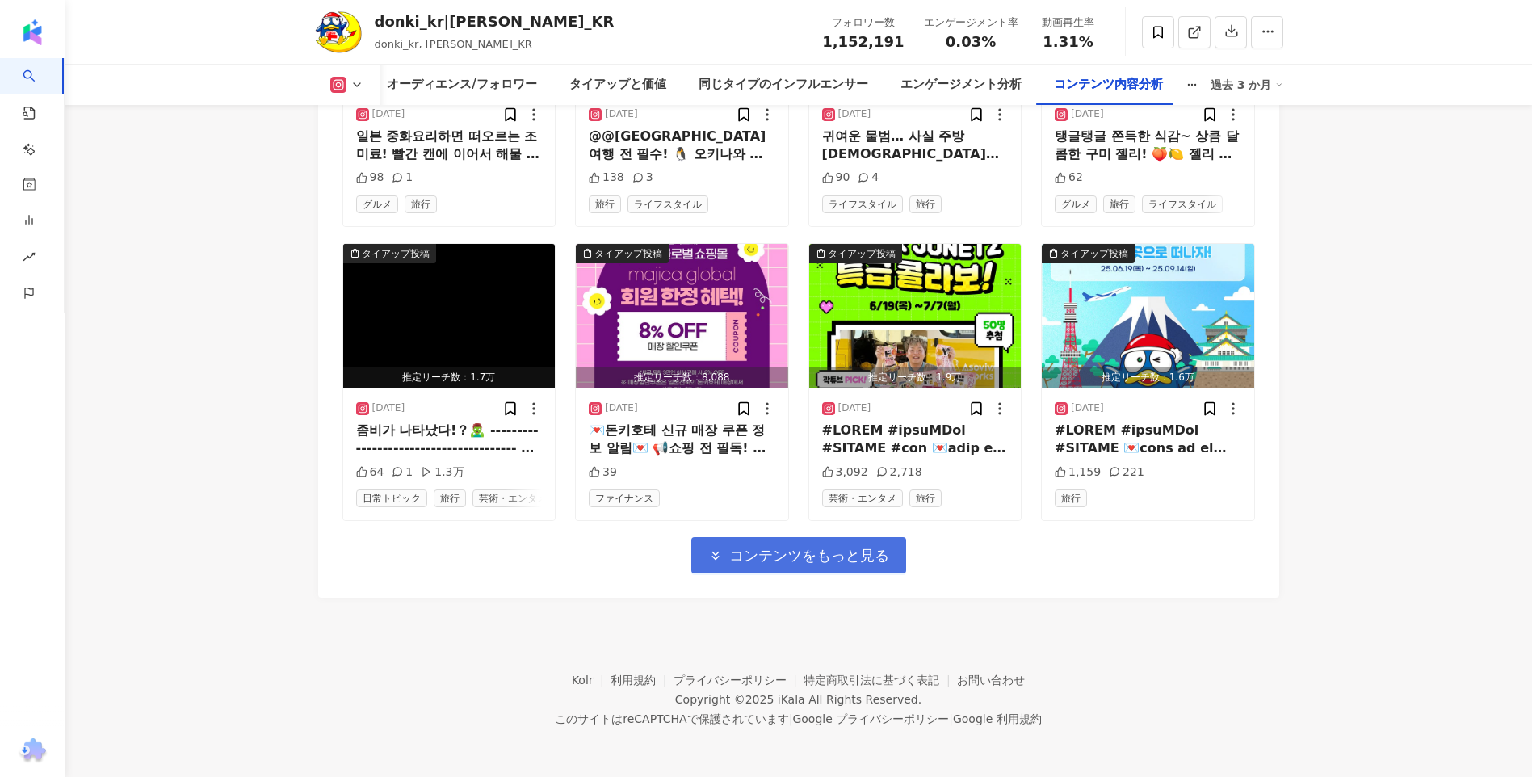
click at [897, 564] on button "コンテンツをもっと見る" at bounding box center [798, 555] width 215 height 36
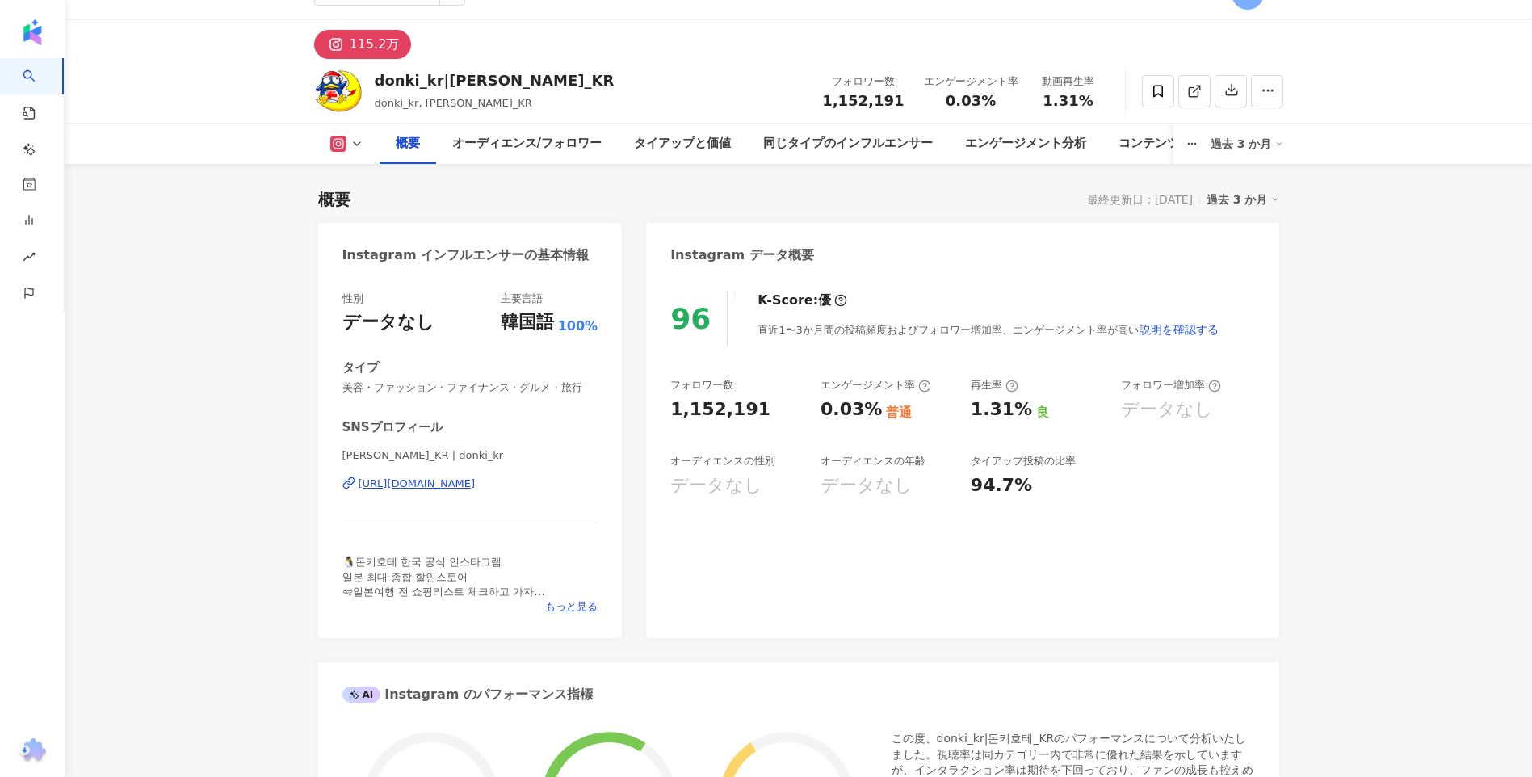
scroll to position [0, 0]
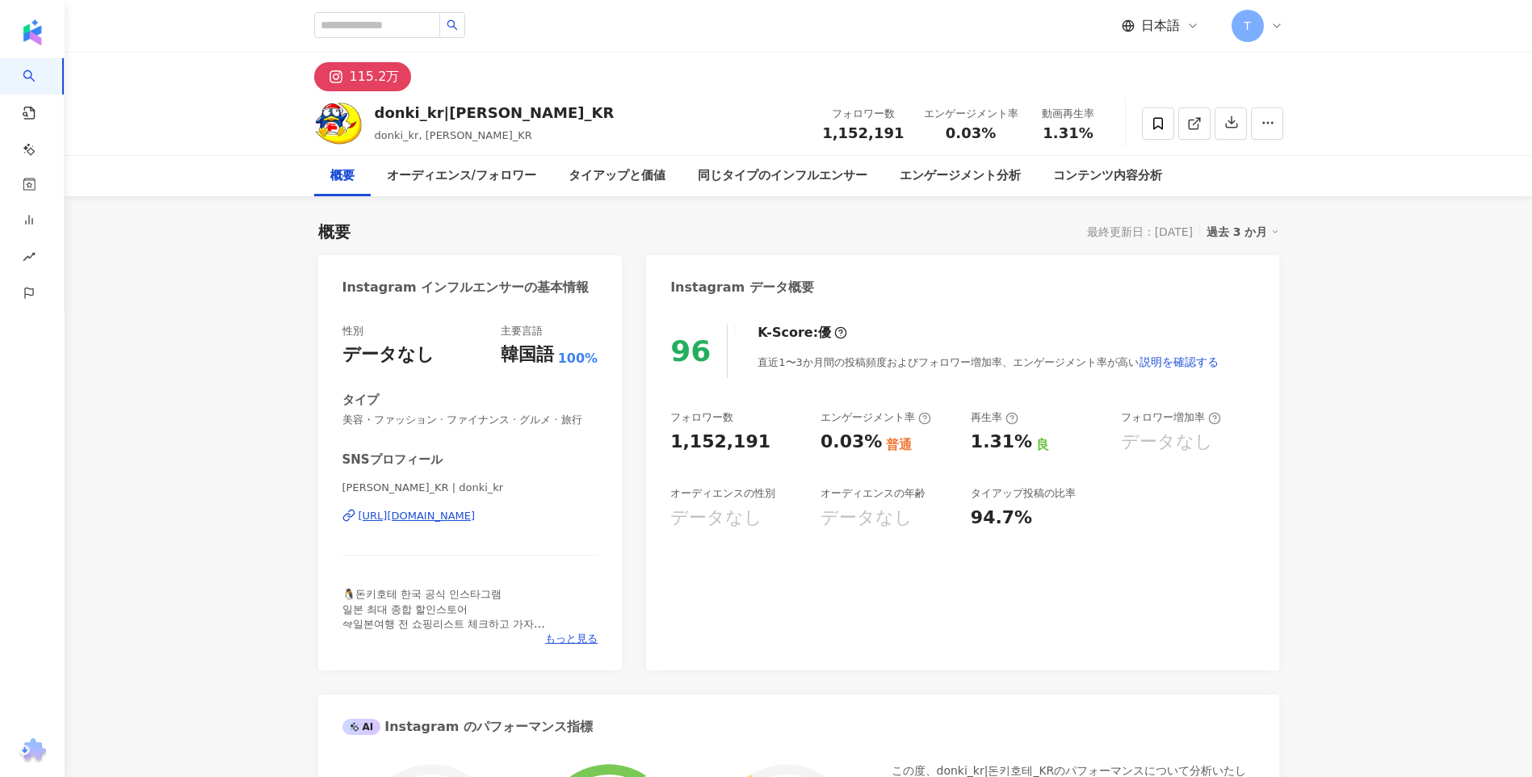
drag, startPoint x: 1348, startPoint y: 561, endPoint x: 1353, endPoint y: 433, distance: 128.5
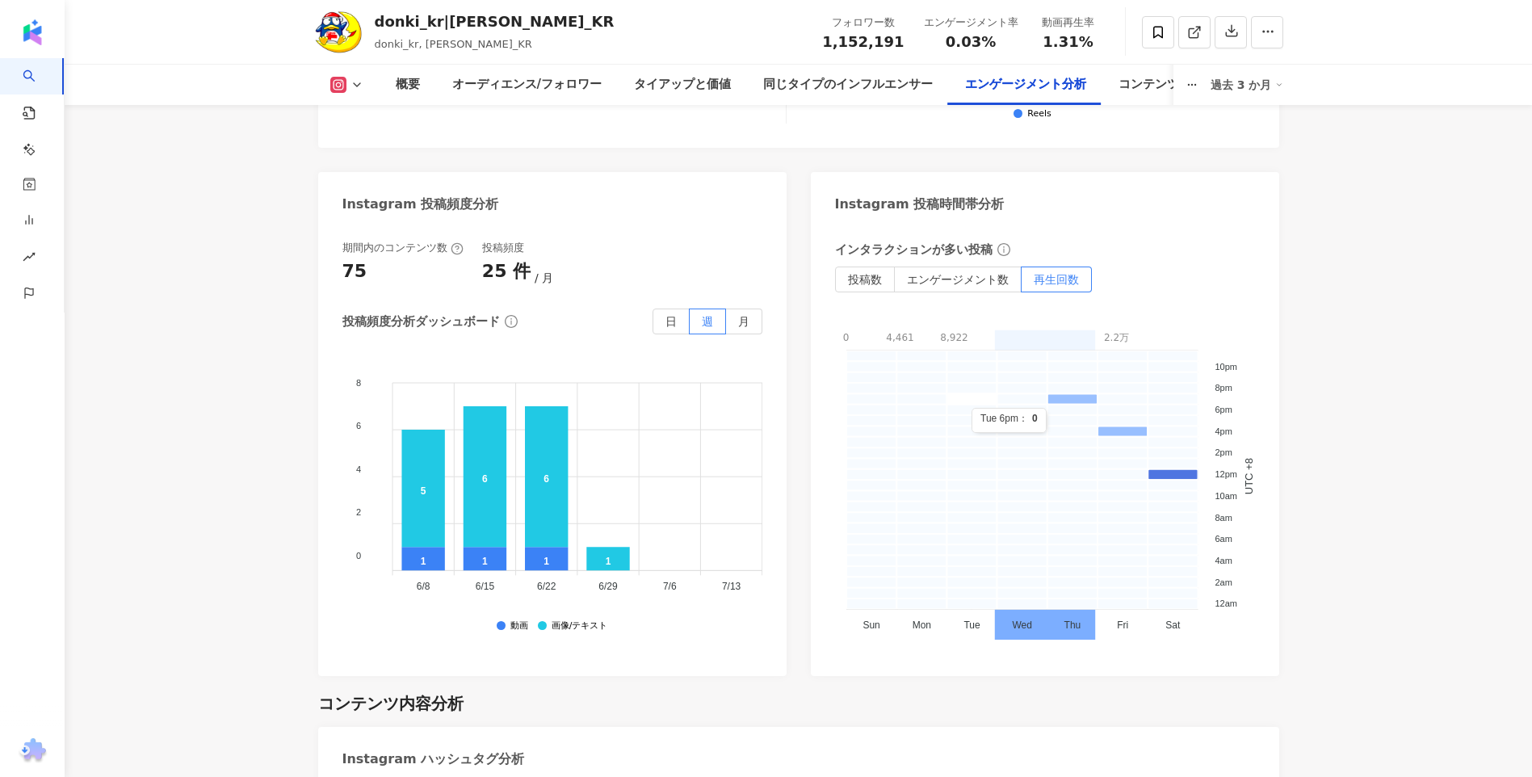
scroll to position [3876, 0]
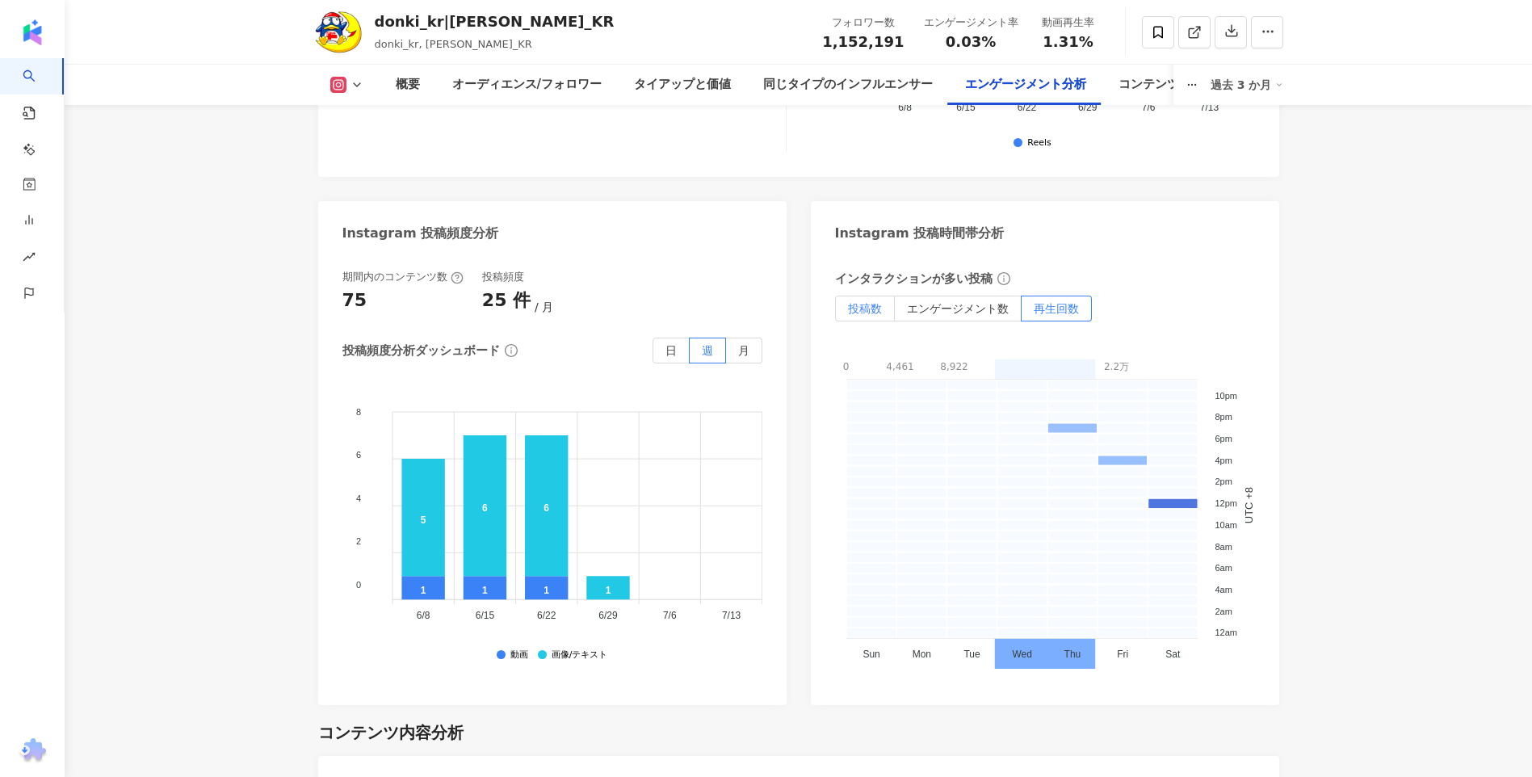
click at [865, 308] on span "投稿数" at bounding box center [865, 308] width 34 height 13
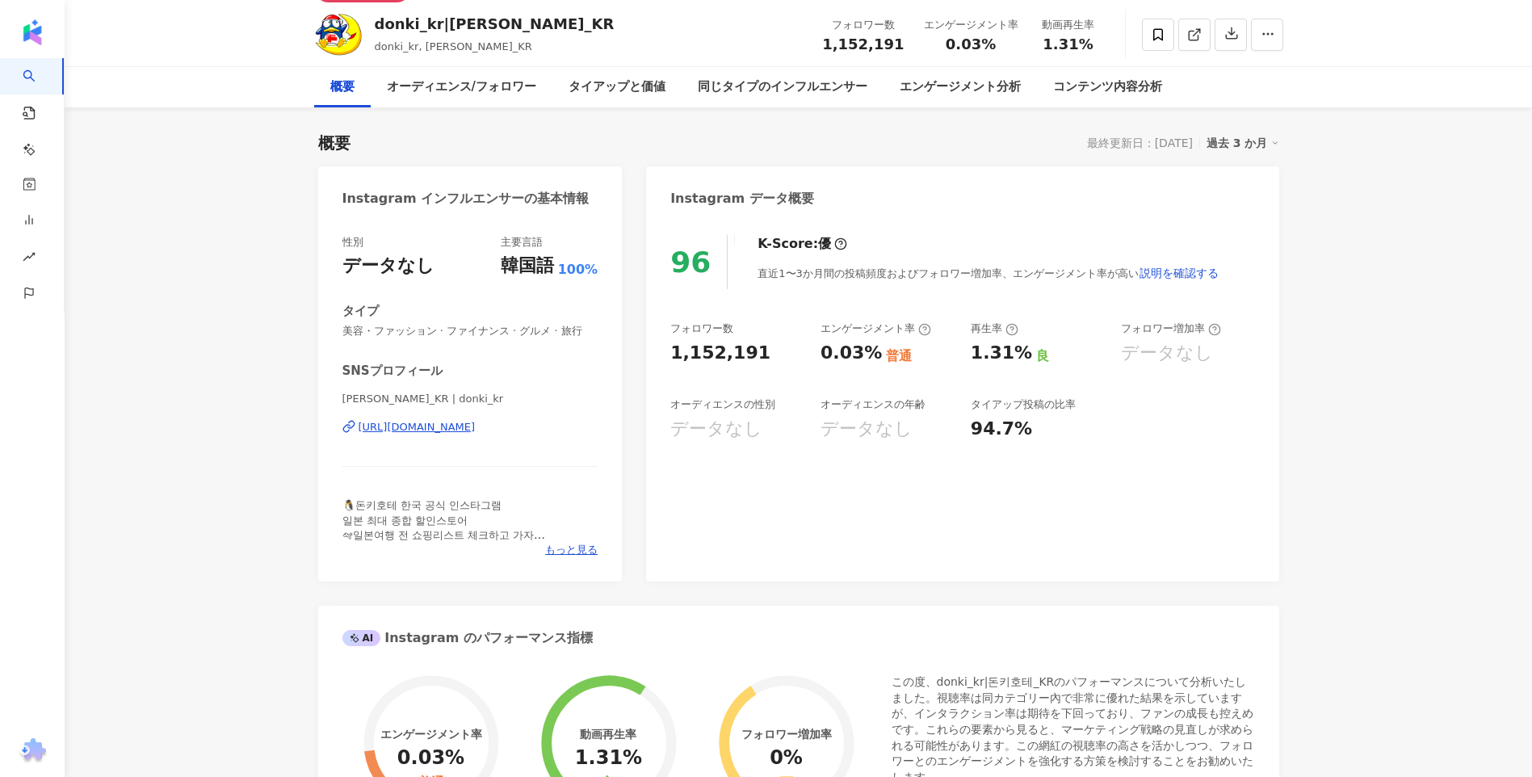
scroll to position [0, 0]
